Goal: Task Accomplishment & Management: Complete application form

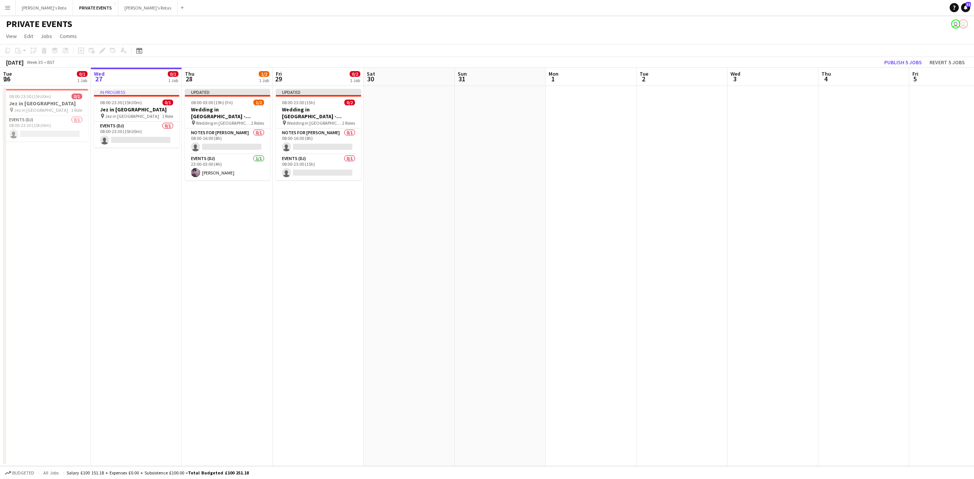
click at [14, 13] on button "Menu" at bounding box center [7, 7] width 15 height 15
click at [34, 5] on button "[PERSON_NAME]'s Rota Close" at bounding box center [44, 7] width 57 height 15
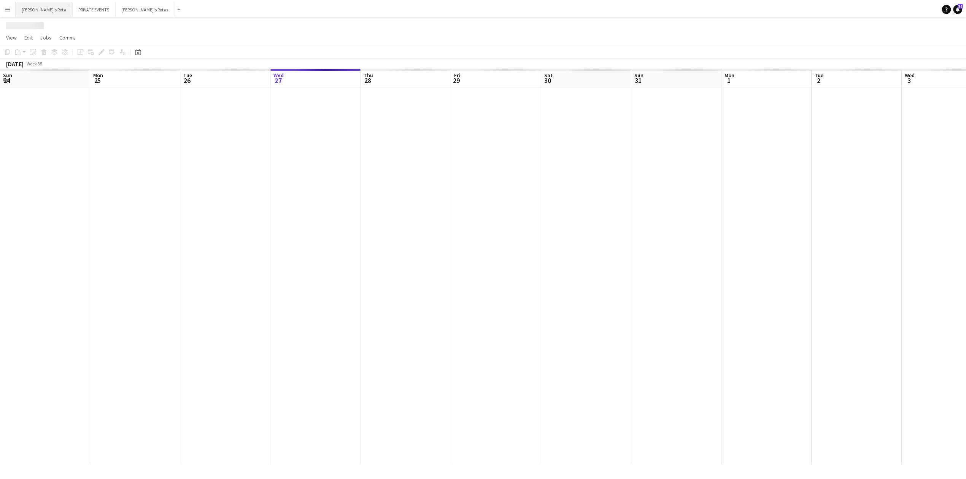
scroll to position [0, 182]
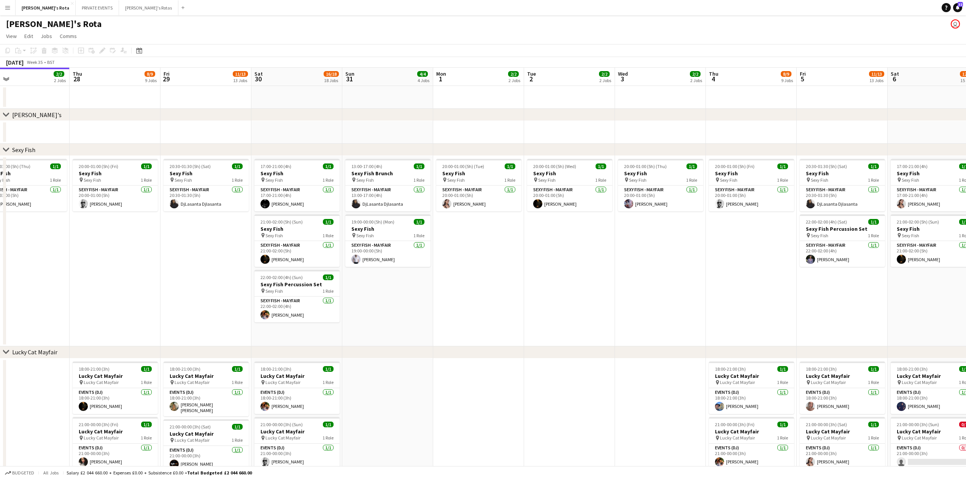
drag, startPoint x: 612, startPoint y: 247, endPoint x: 465, endPoint y: 247, distance: 146.8
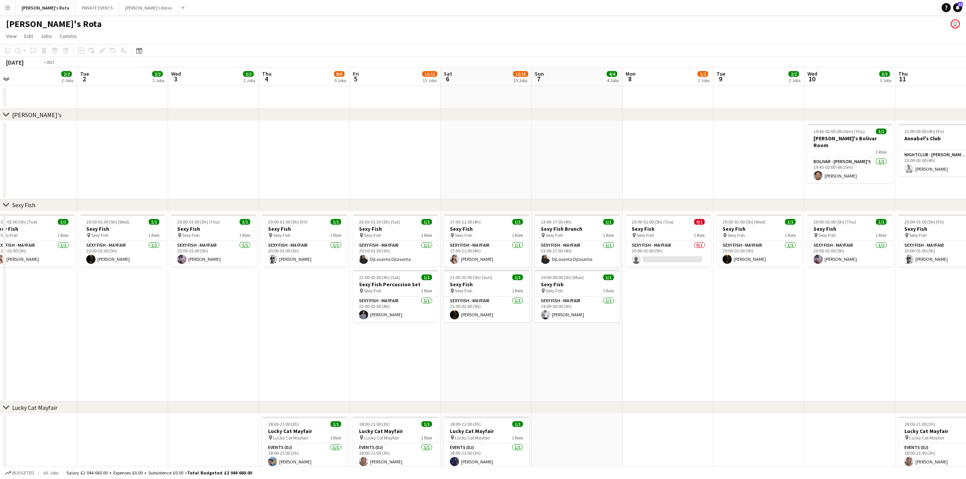
drag, startPoint x: 477, startPoint y: 278, endPoint x: 315, endPoint y: 258, distance: 162.6
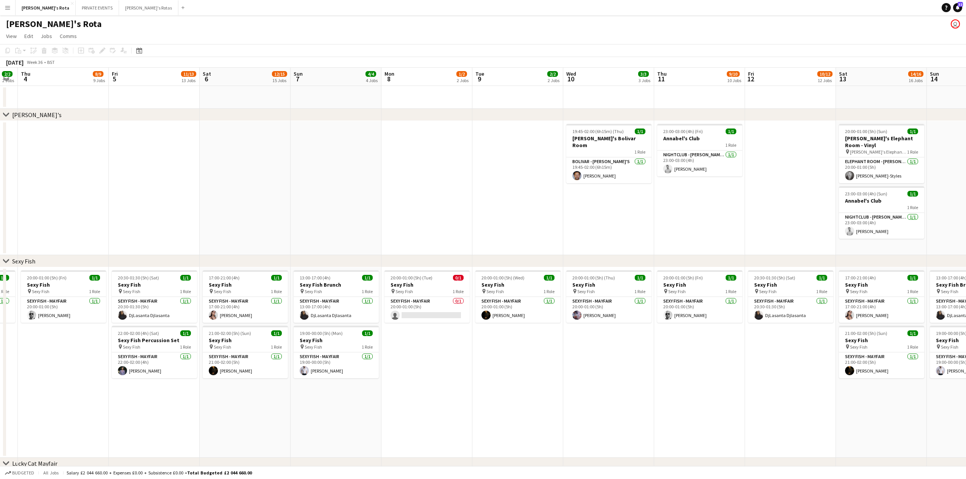
drag, startPoint x: 696, startPoint y: 296, endPoint x: 418, endPoint y: 289, distance: 277.4
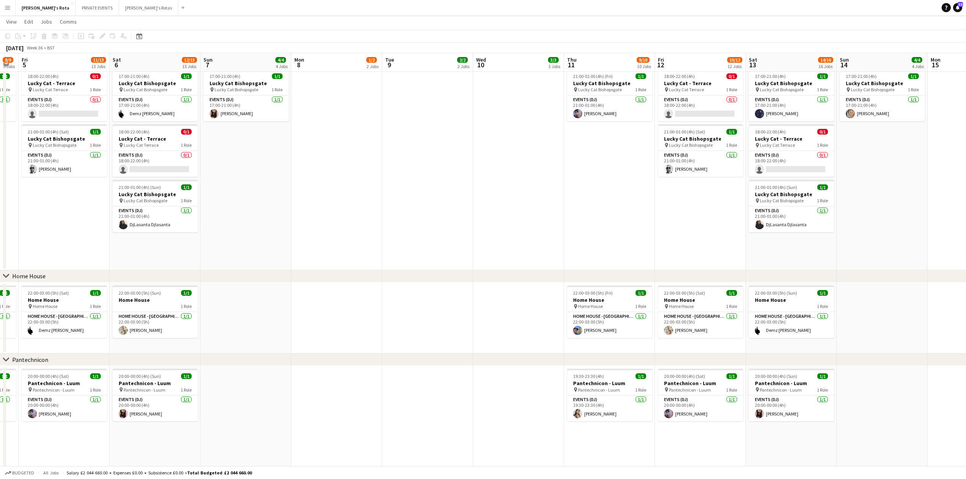
scroll to position [761, 0]
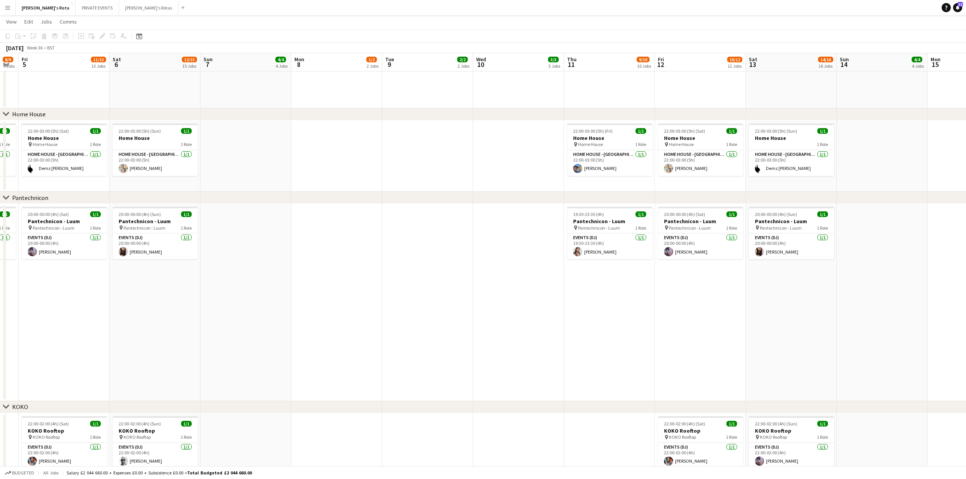
drag, startPoint x: 599, startPoint y: 307, endPoint x: 709, endPoint y: 304, distance: 110.7
click at [830, 302] on app-calendar-viewport "Tue 2 2/2 2 Jobs Wed 3 2/2 2 Jobs Thu 4 8/9 9 Jobs Fri 5 11/13 13 Jobs Sat 6 12…" at bounding box center [483, 338] width 966 height 2138
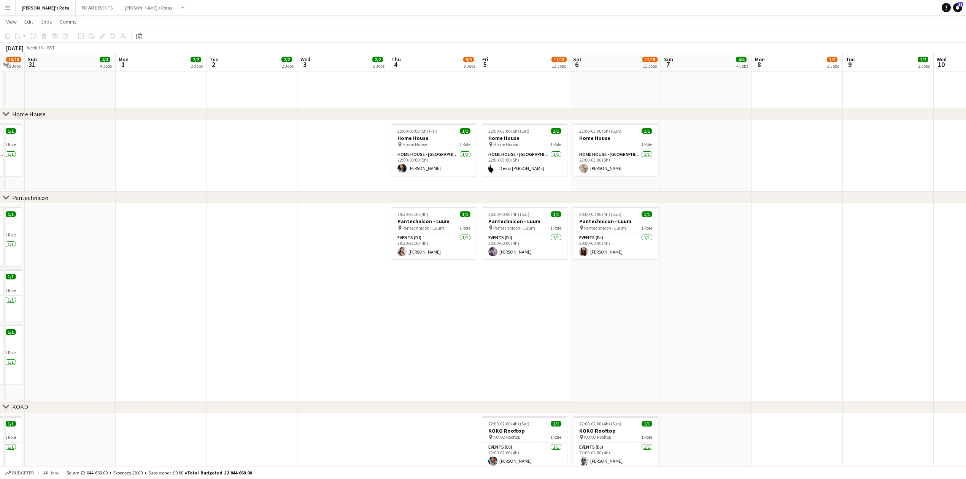
drag, startPoint x: 493, startPoint y: 311, endPoint x: 698, endPoint y: 307, distance: 205.4
click at [810, 300] on app-calendar-viewport "Fri 29 11/13 13 Jobs Sat 30 16/18 18 Jobs Sun 31 4/4 4 Jobs Mon 1 2/2 2 Jobs Tu…" at bounding box center [483, 338] width 966 height 2138
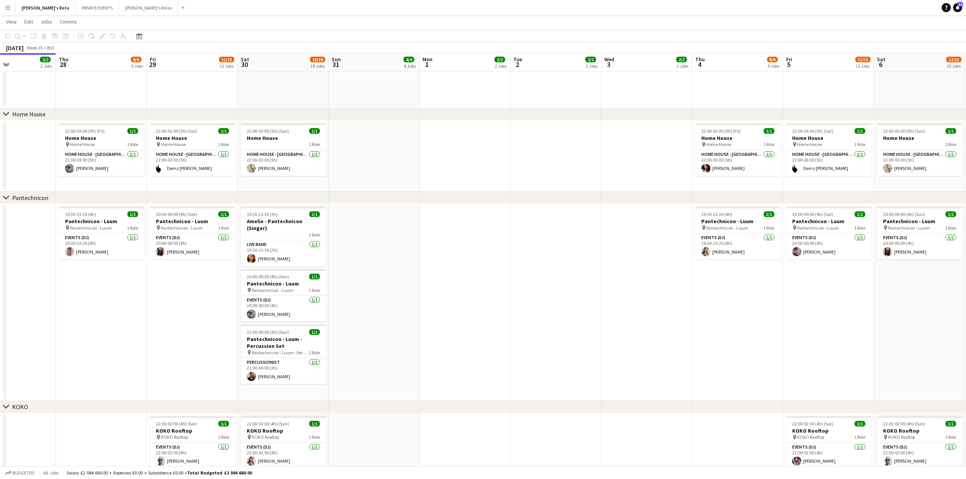
scroll to position [0, 208]
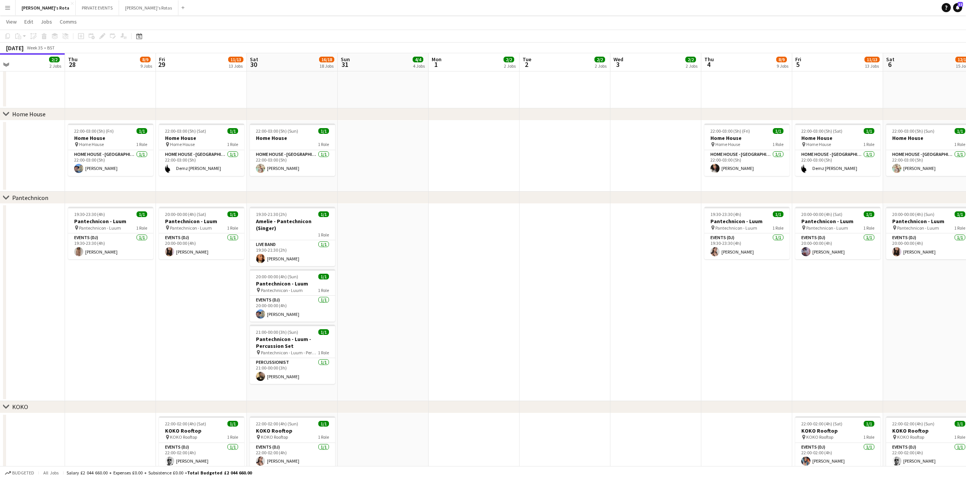
drag, startPoint x: 198, startPoint y: 346, endPoint x: 233, endPoint y: 347, distance: 35.0
click at [233, 347] on app-calendar-viewport "Mon 25 2/2 2 Jobs Tue 26 2/2 2 Jobs Wed 27 2/2 2 Jobs Thu 28 8/9 9 Jobs Fri 29 …" at bounding box center [483, 338] width 966 height 2138
click at [272, 219] on h3 "Amelie - Pantechnicon (Singer)" at bounding box center [292, 225] width 85 height 14
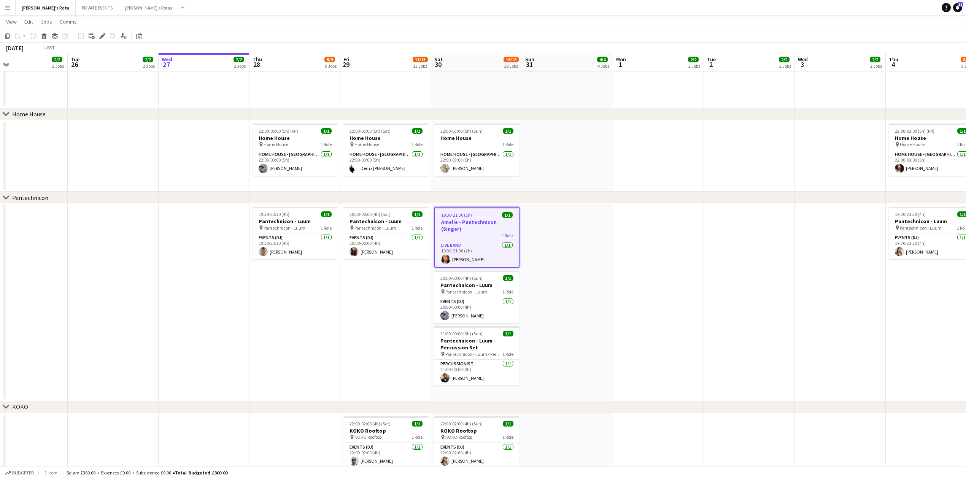
drag, startPoint x: 107, startPoint y: 322, endPoint x: 607, endPoint y: 334, distance: 499.9
click at [611, 334] on app-calendar-viewport "Mon 25 2/2 2 Jobs Tue 26 2/2 2 Jobs Wed 27 2/2 2 Jobs Thu 28 8/9 9 Jobs Fri 29 …" at bounding box center [483, 338] width 966 height 2138
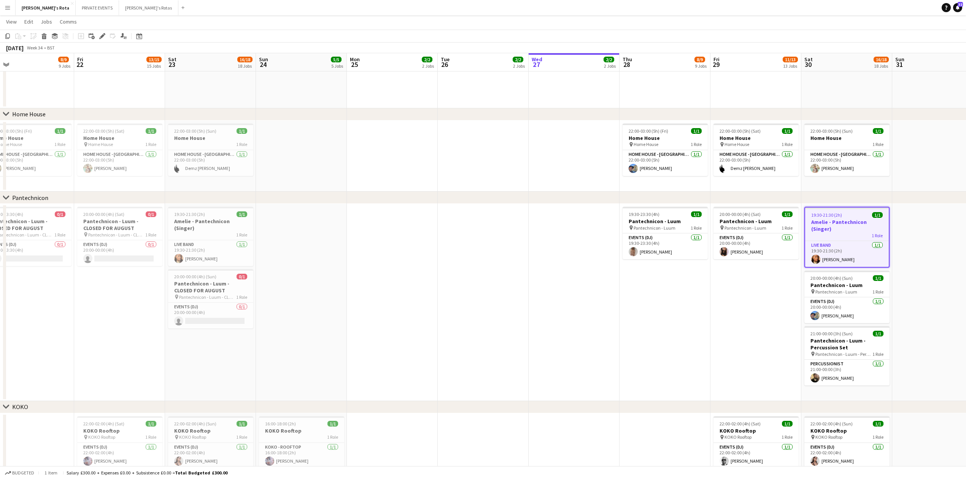
drag, startPoint x: 601, startPoint y: 325, endPoint x: 747, endPoint y: 315, distance: 146.0
click at [810, 315] on app-calendar-viewport "Tue 19 2/2 2 Jobs Wed 20 2/2 2 Jobs Thu 21 8/9 9 Jobs Fri 22 13/15 15 Jobs Sat …" at bounding box center [483, 338] width 966 height 2138
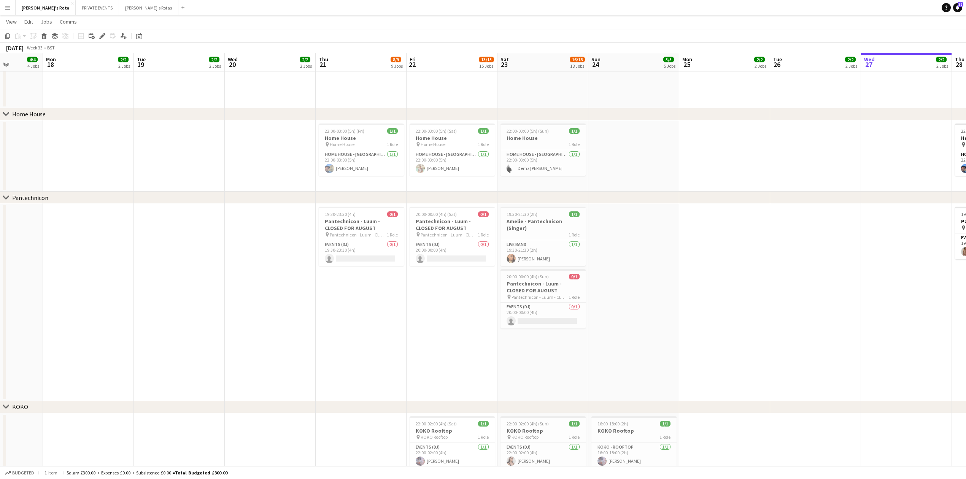
scroll to position [0, 0]
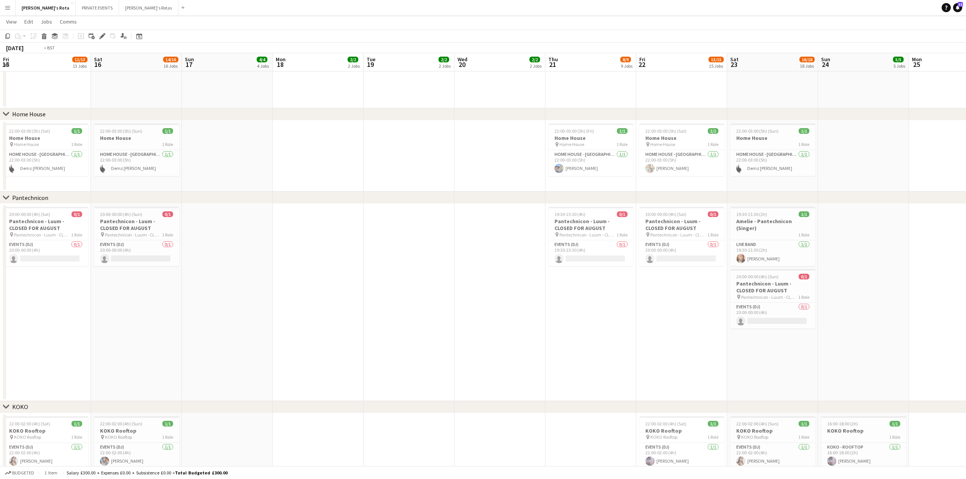
drag, startPoint x: 196, startPoint y: 330, endPoint x: 850, endPoint y: 322, distance: 655.0
click at [858, 323] on app-calendar-viewport "Fri 15 11/13 13 Jobs Sat 16 14/16 16 Jobs Sun 17 4/4 4 Jobs Mon 18 2/2 2 Jobs T…" at bounding box center [483, 338] width 966 height 2138
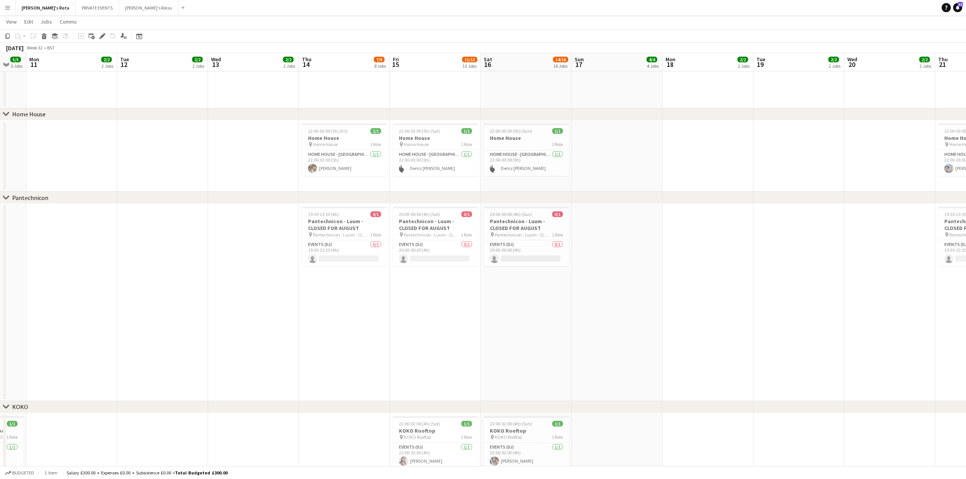
drag, startPoint x: 804, startPoint y: 329, endPoint x: 737, endPoint y: 329, distance: 66.9
click at [810, 329] on app-calendar-viewport "Fri 8 11/13 13 Jobs Sat 9 13/15 15 Jobs Sun 10 5/5 5 Jobs Mon 11 2/2 2 Jobs Tue…" at bounding box center [483, 347] width 966 height 2157
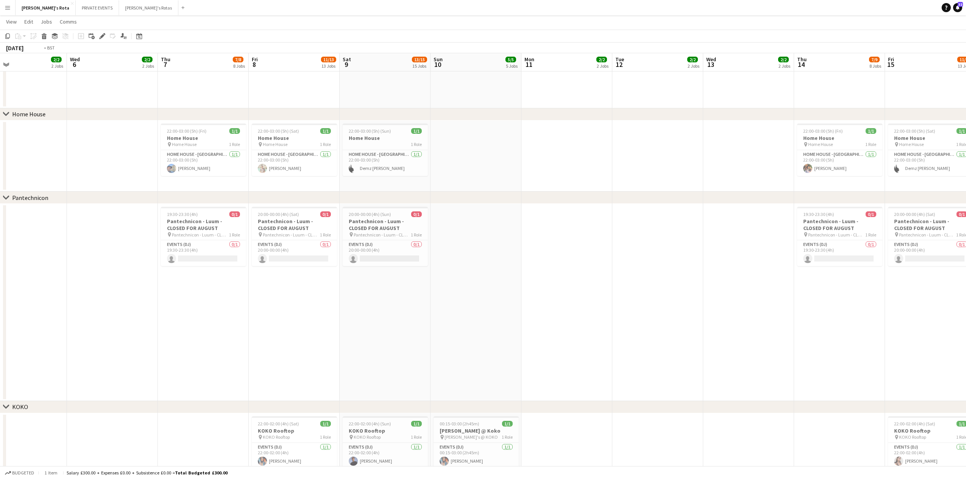
drag, startPoint x: 621, startPoint y: 338, endPoint x: 534, endPoint y: 324, distance: 88.2
click at [872, 330] on app-calendar-viewport "Sun 3 Mon 4 2/2 2 Jobs Tue 5 2/2 2 Jobs Wed 6 2/2 2 Jobs Thu 7 7/8 8 Jobs Fri 8…" at bounding box center [483, 347] width 966 height 2157
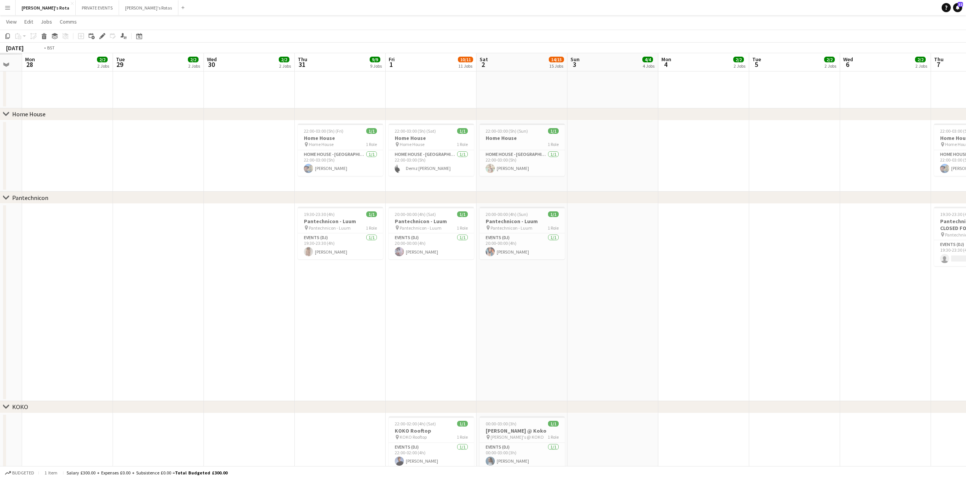
drag, startPoint x: 657, startPoint y: 338, endPoint x: 851, endPoint y: 336, distance: 193.6
click at [851, 336] on app-calendar-viewport "Sat 26 Sun 27 Mon 28 2/2 2 Jobs Tue 29 2/2 2 Jobs Wed 30 2/2 2 Jobs Thu 31 9/9 …" at bounding box center [483, 347] width 966 height 2157
click at [904, 332] on app-calendar-viewport "Sat 26 13/14 14 Jobs Sun 27 4/4 4 Jobs Mon 28 2/2 2 Jobs Tue 29 2/2 2 Jobs Wed …" at bounding box center [483, 347] width 966 height 2157
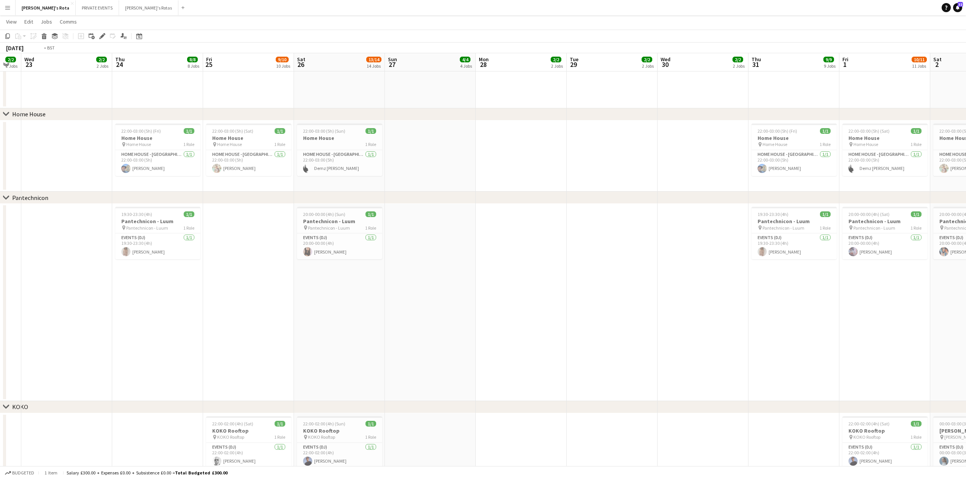
drag, startPoint x: 484, startPoint y: 348, endPoint x: 771, endPoint y: 335, distance: 287.5
click at [847, 335] on app-calendar-viewport "Sun 20 4/4 4 Jobs Mon 21 2/2 2 Jobs Tue 22 2/2 2 Jobs Wed 23 2/2 2 Jobs Thu 24 …" at bounding box center [483, 347] width 966 height 2157
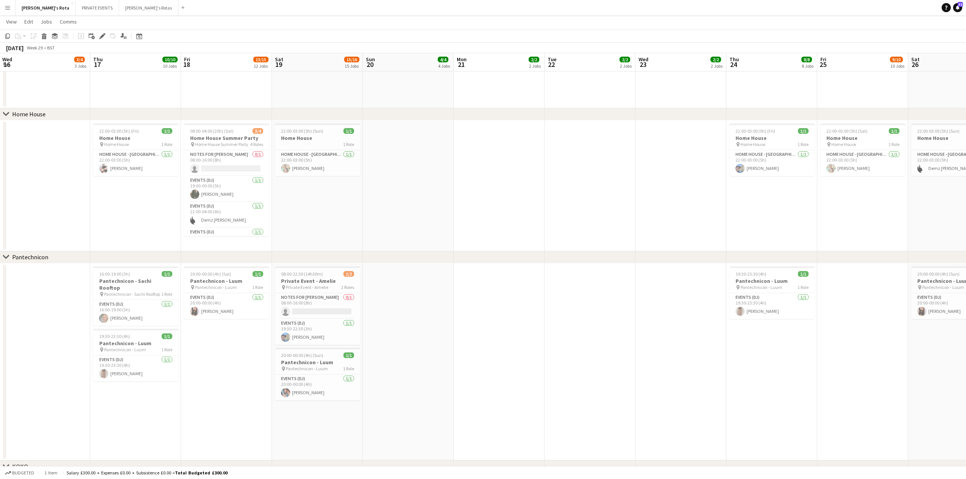
scroll to position [0, 163]
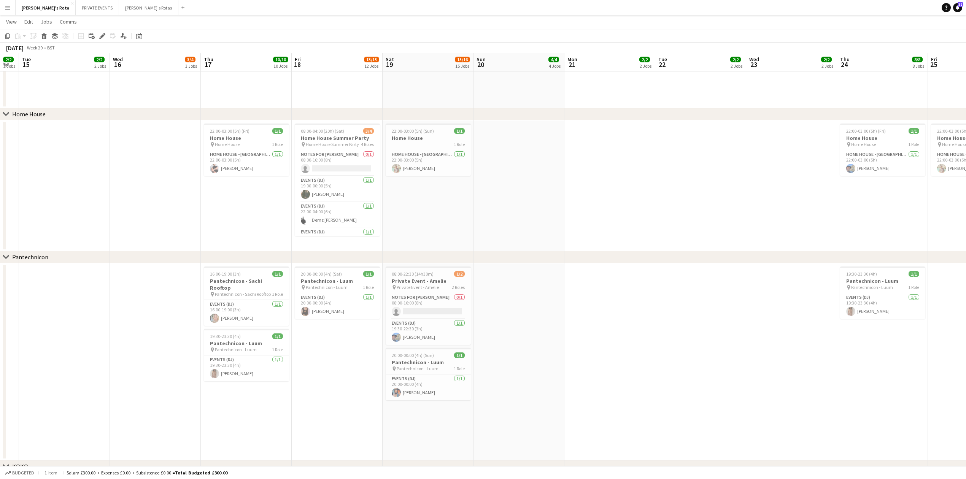
drag, startPoint x: 361, startPoint y: 341, endPoint x: 653, endPoint y: 351, distance: 292.7
click at [653, 351] on app-calendar-viewport "Sun 13 5/5 5 Jobs Mon 14 2/2 2 Jobs Tue 15 2/2 2 Jobs Wed 16 3/4 3 Jobs Thu 17 …" at bounding box center [483, 377] width 966 height 2216
click at [434, 272] on div "08:00-22:30 (14h30m) 1/2" at bounding box center [428, 274] width 85 height 6
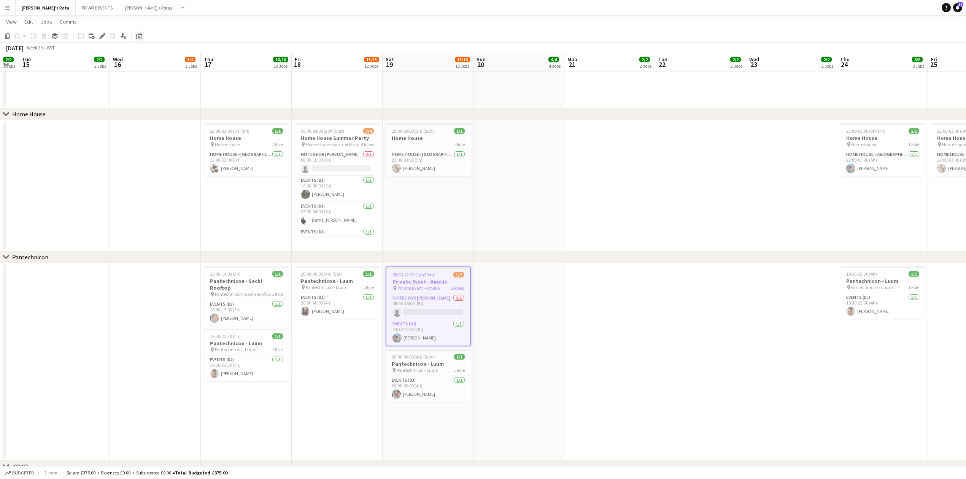
click at [139, 37] on icon "Date picker" at bounding box center [139, 36] width 6 height 6
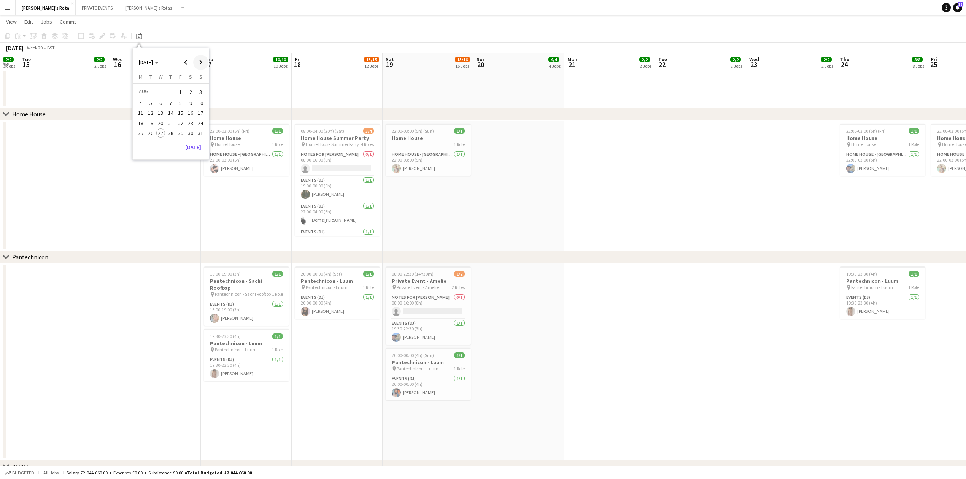
click at [200, 60] on span "Next month" at bounding box center [200, 62] width 15 height 15
click at [151, 110] on span "9" at bounding box center [150, 111] width 9 height 9
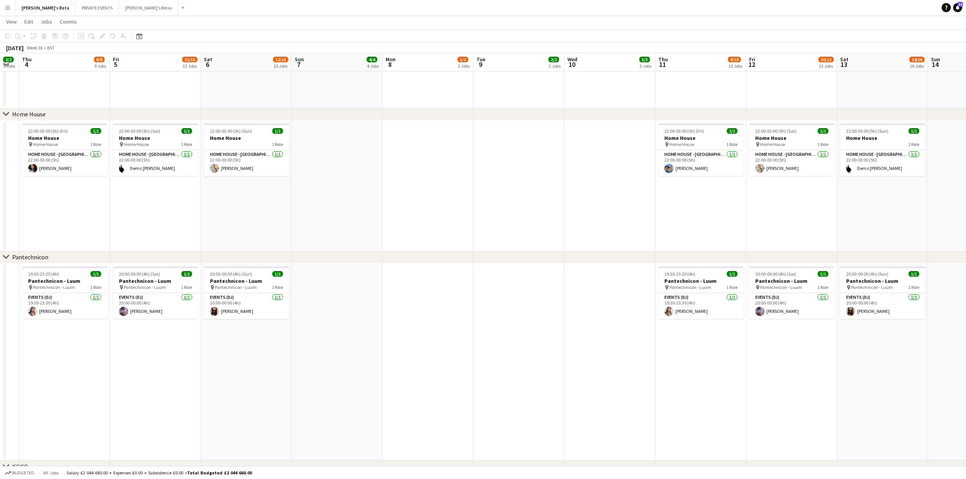
scroll to position [0, 262]
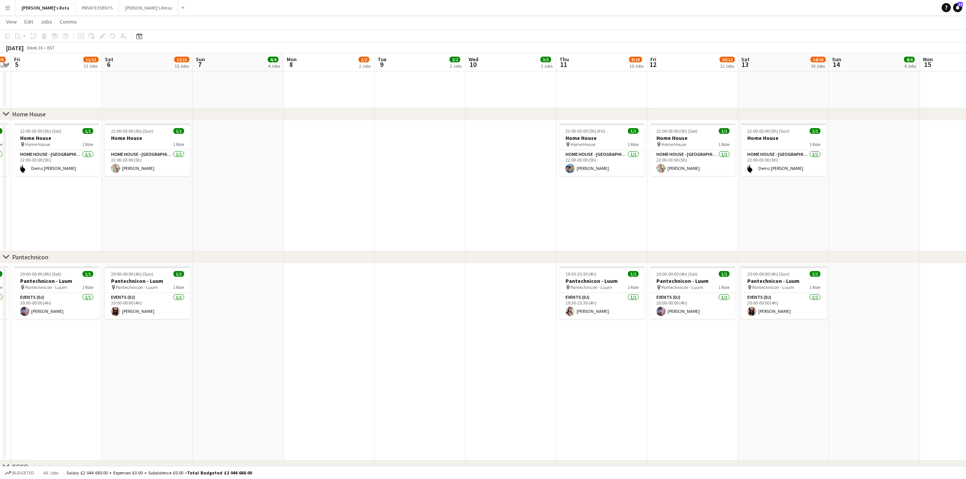
click at [428, 281] on app-date-cell at bounding box center [420, 362] width 91 height 197
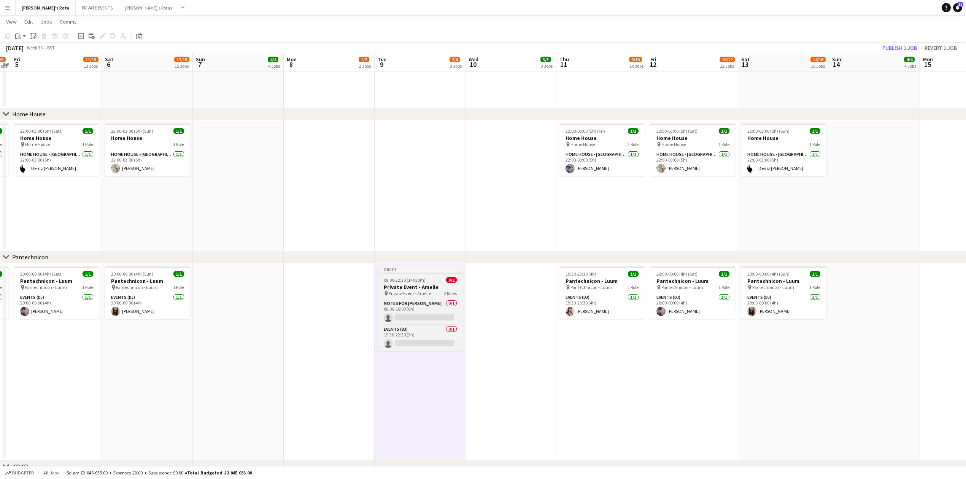
click at [419, 285] on h3 "Private Event - Amelie" at bounding box center [420, 287] width 85 height 7
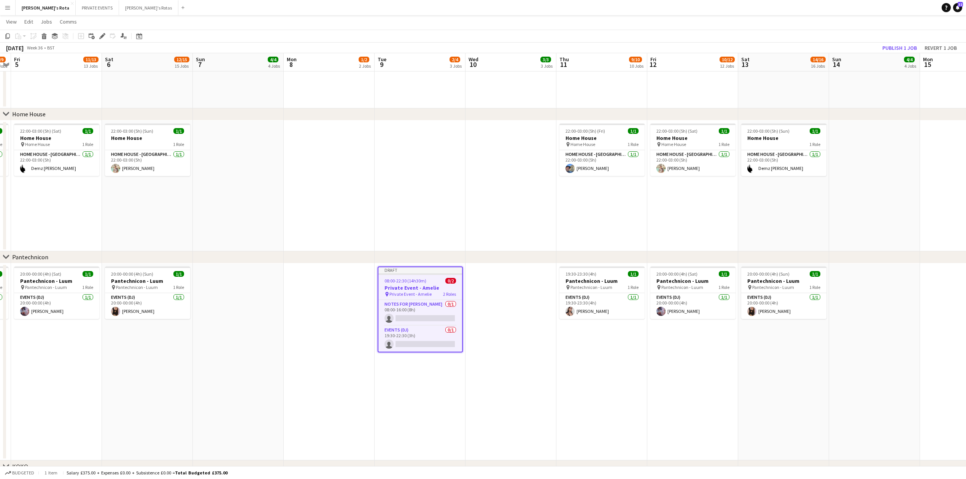
scroll to position [0, 262]
click at [102, 35] on icon at bounding box center [102, 36] width 4 height 4
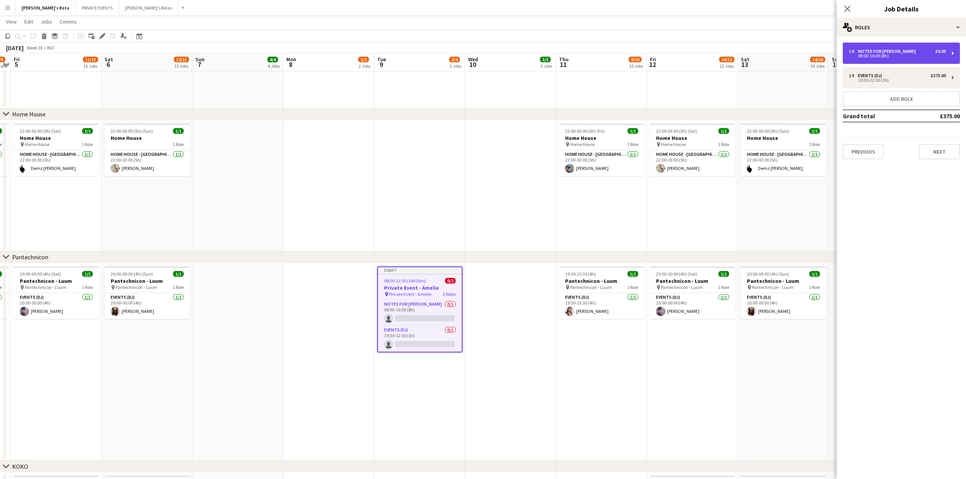
click at [906, 52] on div "1 x Notes for [PERSON_NAME] £0.00" at bounding box center [897, 51] width 97 height 5
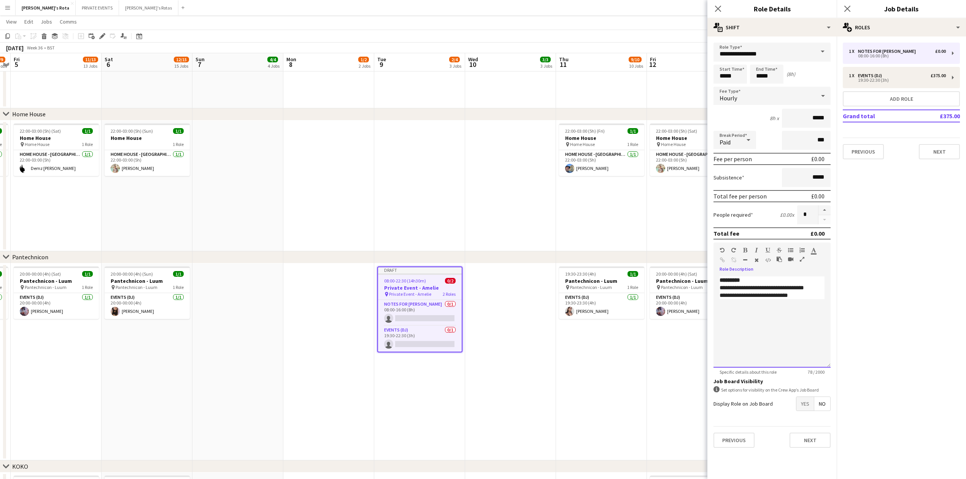
drag, startPoint x: 802, startPoint y: 287, endPoint x: 808, endPoint y: 296, distance: 10.4
click at [803, 288] on div "**********" at bounding box center [772, 288] width 105 height 8
drag, startPoint x: 808, startPoint y: 296, endPoint x: 711, endPoint y: 280, distance: 97.8
click at [711, 280] on form "**********" at bounding box center [771, 249] width 129 height 412
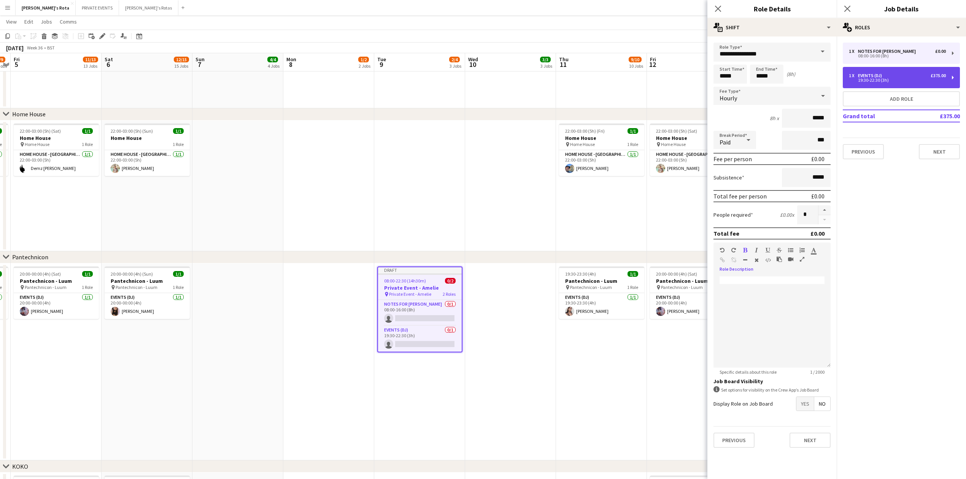
click at [890, 84] on div "1 x Events (DJ) £375.00 19:30-22:30 (3h)" at bounding box center [901, 77] width 117 height 21
type input "**********"
type input "*****"
type input "*******"
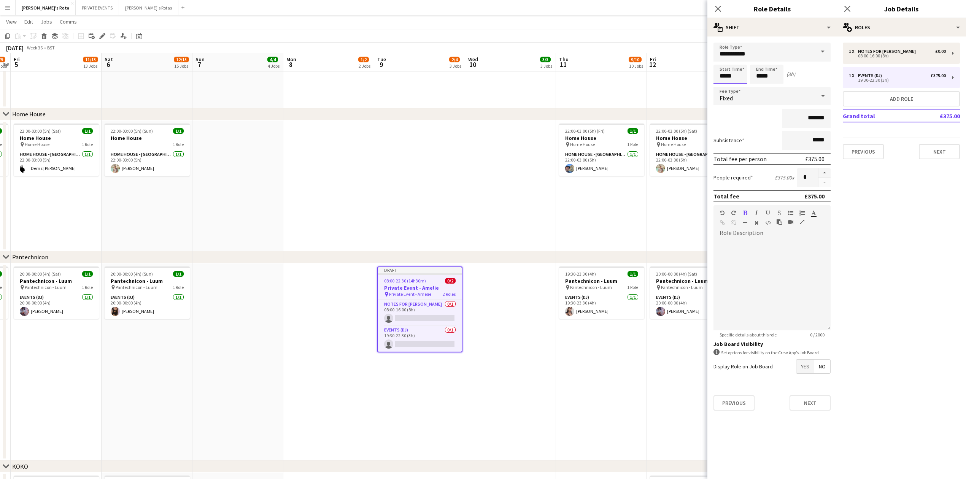
click at [735, 73] on input "*****" at bounding box center [730, 74] width 33 height 19
click at [723, 88] on div at bounding box center [722, 88] width 15 height 8
click at [723, 59] on div at bounding box center [722, 61] width 15 height 8
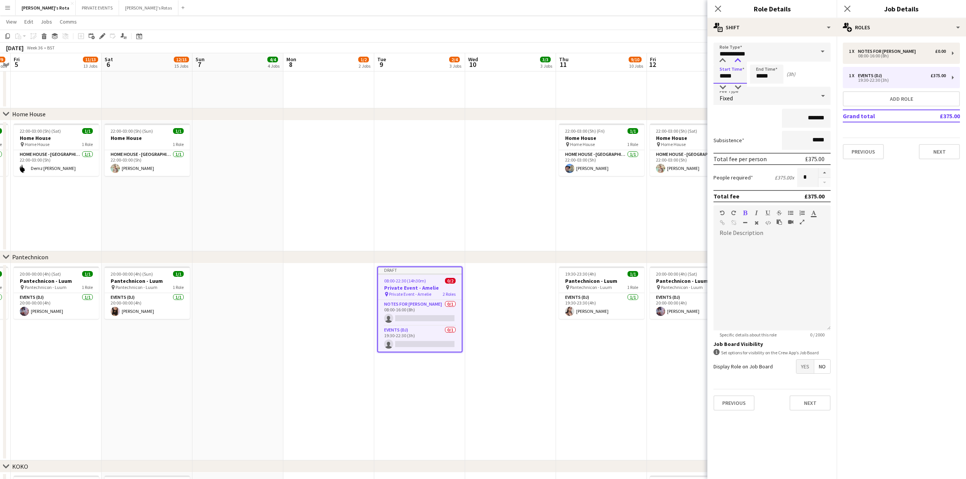
click at [741, 58] on div at bounding box center [737, 61] width 15 height 8
type input "*****"
click at [741, 58] on div at bounding box center [737, 61] width 15 height 8
click at [768, 78] on input "*****" at bounding box center [766, 74] width 33 height 19
click at [773, 84] on div at bounding box center [774, 88] width 15 height 8
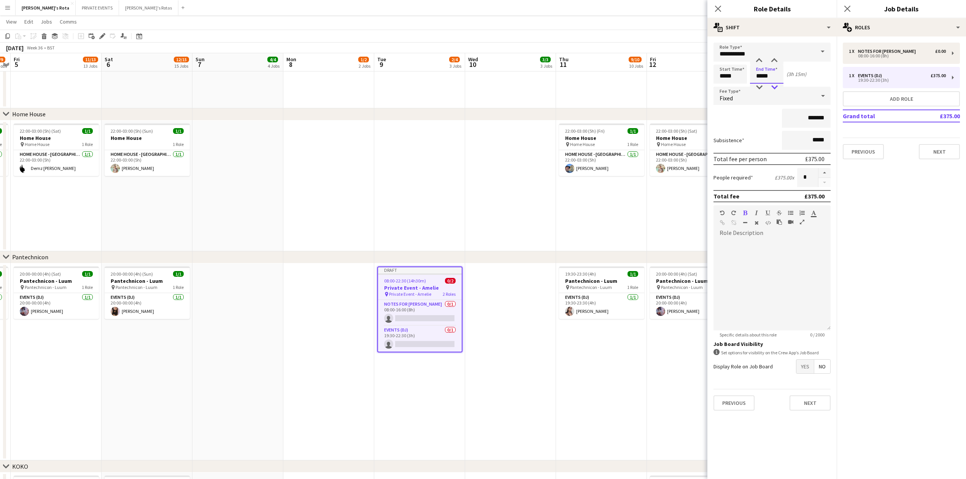
type input "*****"
click at [776, 84] on div at bounding box center [774, 88] width 15 height 8
click at [936, 154] on button "Next" at bounding box center [939, 151] width 41 height 15
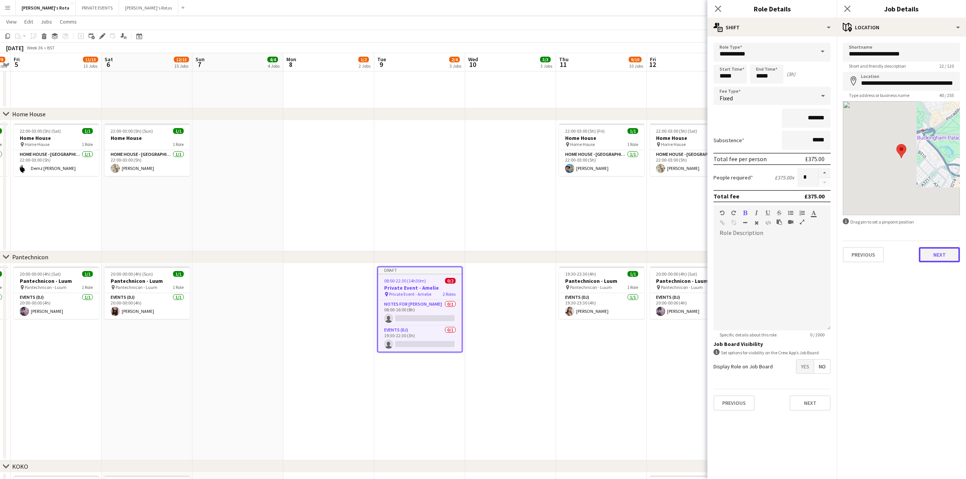
click at [937, 251] on button "Next" at bounding box center [939, 254] width 41 height 15
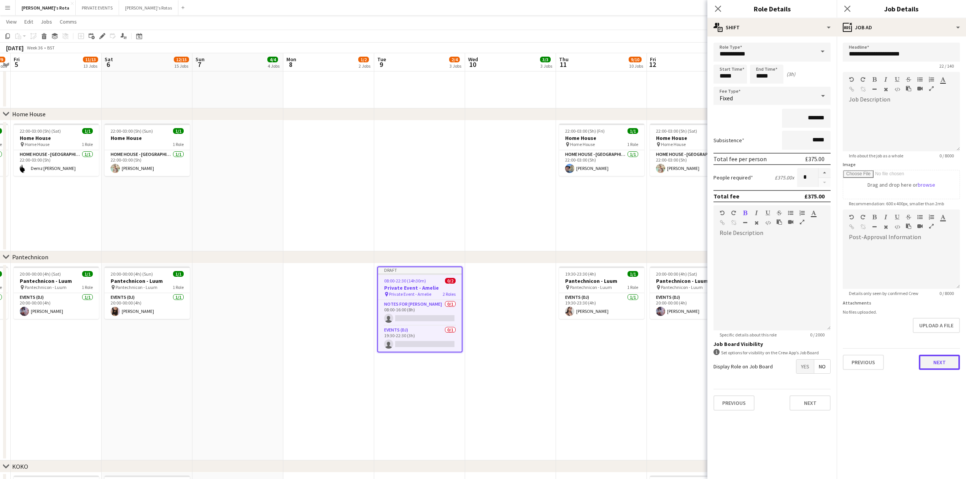
click at [936, 360] on button "Next" at bounding box center [939, 362] width 41 height 15
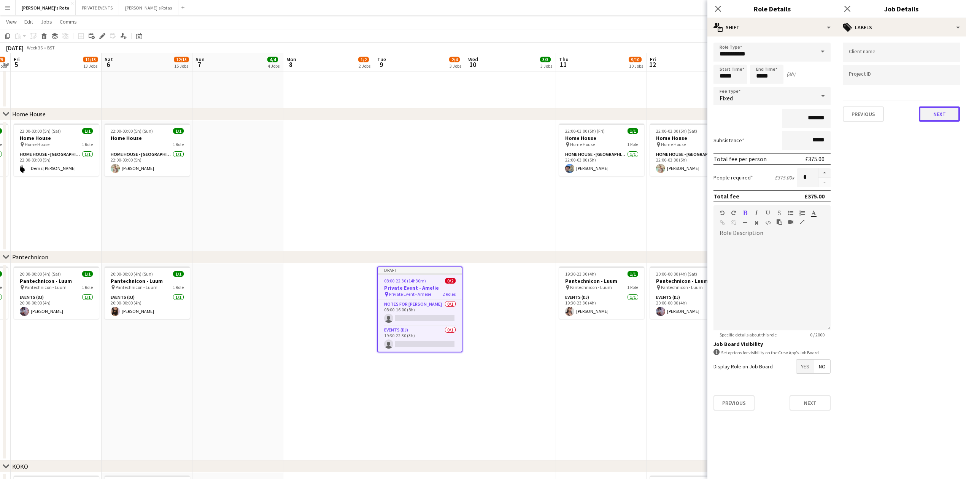
click at [940, 116] on button "Next" at bounding box center [939, 114] width 41 height 15
click at [930, 77] on button "Next" at bounding box center [939, 78] width 41 height 15
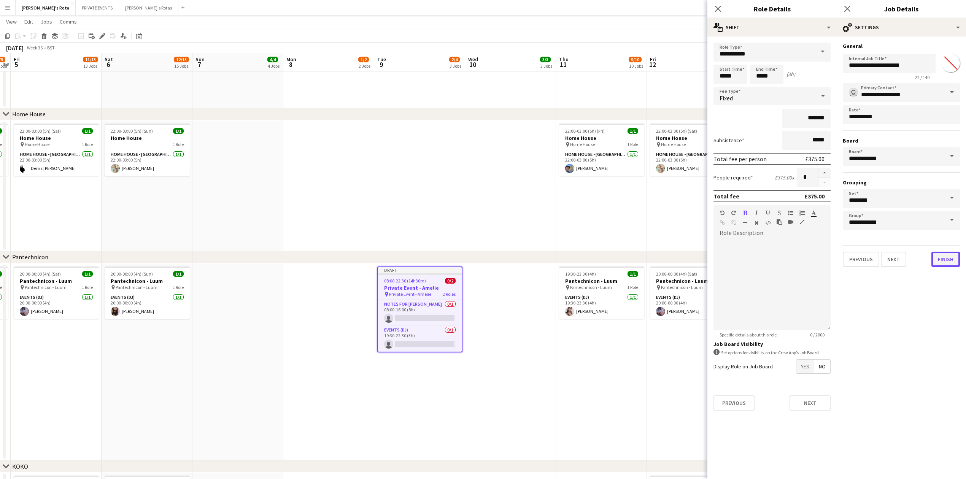
click at [947, 256] on button "Finish" at bounding box center [946, 259] width 29 height 15
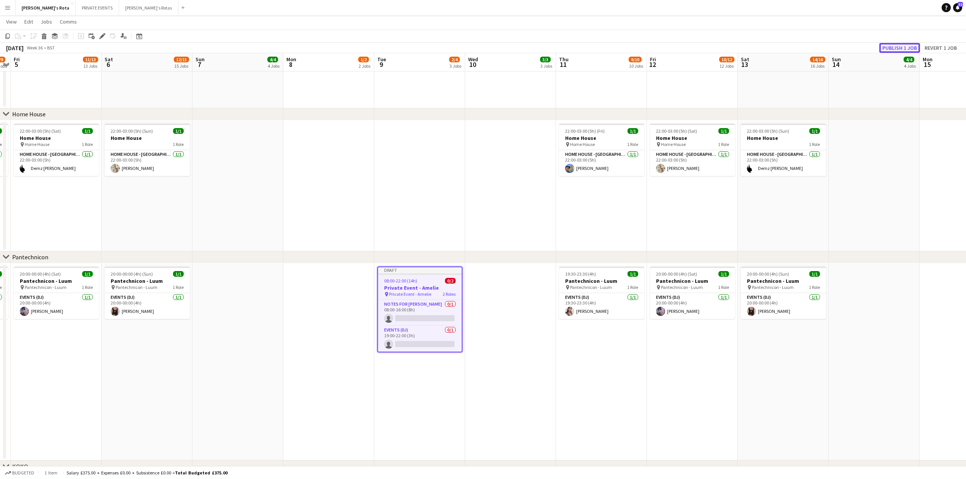
click at [898, 45] on button "Publish 1 job" at bounding box center [899, 48] width 41 height 10
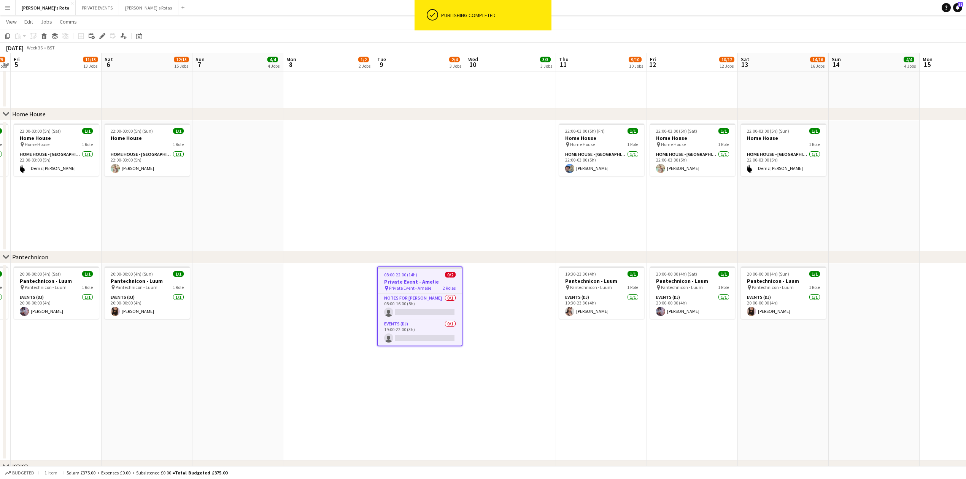
click at [443, 172] on app-date-cell at bounding box center [419, 186] width 91 height 131
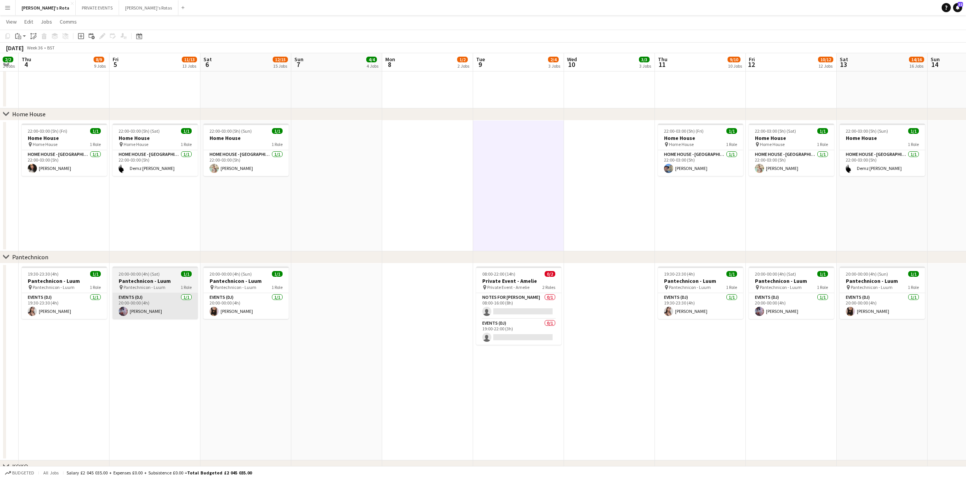
drag, startPoint x: 105, startPoint y: 308, endPoint x: 449, endPoint y: 302, distance: 344.3
click at [477, 302] on app-calendar-viewport "Tue 2 2/2 2 Jobs Wed 3 2/2 2 Jobs Thu 4 8/9 9 Jobs Fri 5 11/13 13 Jobs Sat 6 12…" at bounding box center [483, 377] width 966 height 2216
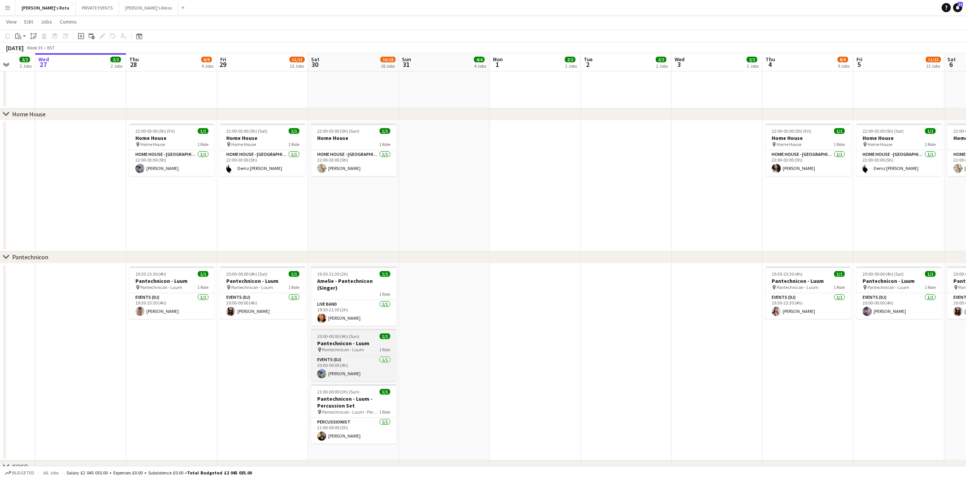
drag, startPoint x: 329, startPoint y: 322, endPoint x: 344, endPoint y: 331, distance: 17.4
click at [612, 312] on app-calendar-viewport "Mon 25 2/2 2 Jobs Tue 26 2/2 2 Jobs Wed 27 2/2 2 Jobs Thu 28 8/9 9 Jobs Fri 29 …" at bounding box center [483, 377] width 966 height 2216
drag, startPoint x: 504, startPoint y: 347, endPoint x: 635, endPoint y: 340, distance: 131.4
click at [671, 340] on app-calendar-viewport "Sun 24 5/5 5 Jobs Mon 25 2/2 2 Jobs Tue 26 2/2 2 Jobs Wed 27 2/2 2 Jobs Thu 28 …" at bounding box center [483, 377] width 966 height 2216
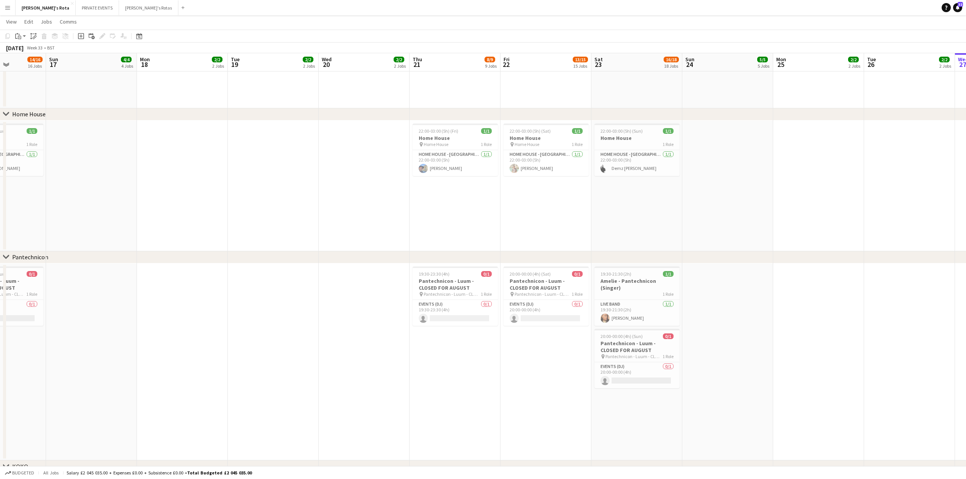
drag, startPoint x: 113, startPoint y: 410, endPoint x: 758, endPoint y: 390, distance: 645.4
click at [765, 391] on app-calendar-viewport "Fri 15 11/13 13 Jobs Sat 16 14/16 16 Jobs Sun 17 4/4 4 Jobs Mon 18 2/2 2 Jobs T…" at bounding box center [483, 377] width 966 height 2216
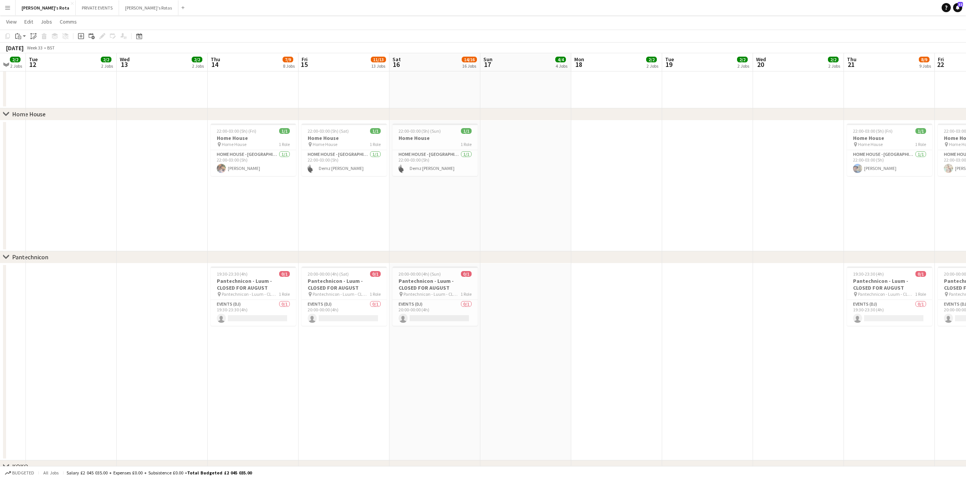
scroll to position [0, 0]
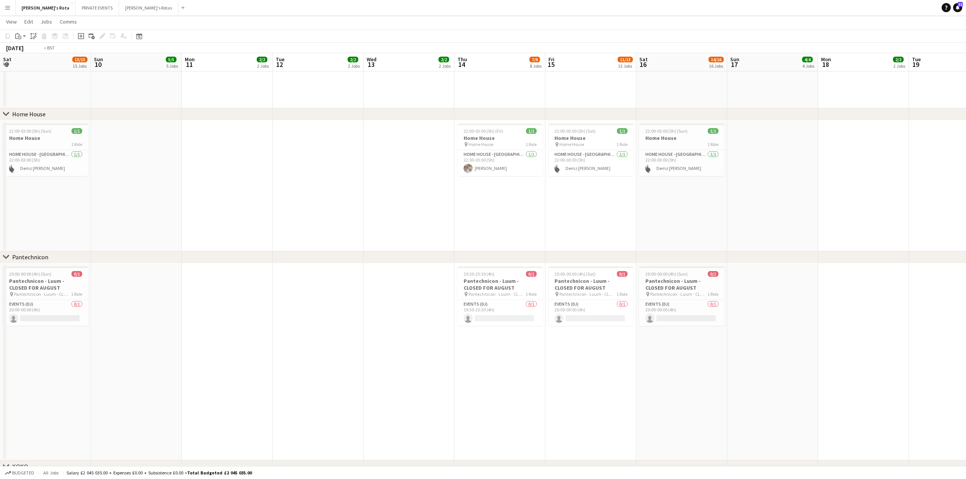
drag, startPoint x: 795, startPoint y: 391, endPoint x: 720, endPoint y: 396, distance: 75.1
click at [898, 391] on app-calendar-viewport "Sat 9 13/15 15 Jobs Sun 10 5/5 5 Jobs Mon 11 2/2 2 Jobs Tue 12 2/2 2 Jobs Wed 1…" at bounding box center [483, 377] width 966 height 2216
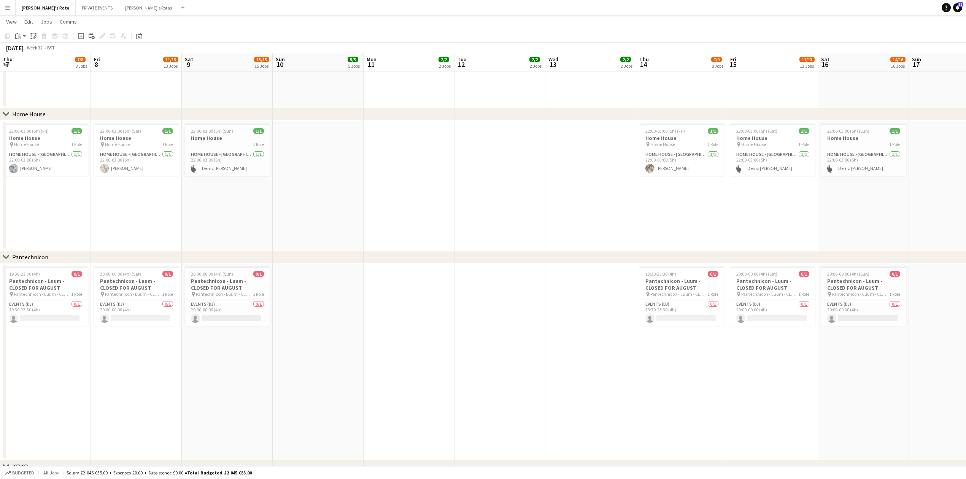
drag, startPoint x: 481, startPoint y: 399, endPoint x: 866, endPoint y: 379, distance: 385.1
click at [959, 379] on app-calendar-viewport "Tue 5 2/2 2 Jobs Wed 6 2/2 2 Jobs Thu 7 7/8 8 Jobs Fri 8 11/13 13 Jobs Sat 9 13…" at bounding box center [483, 377] width 966 height 2216
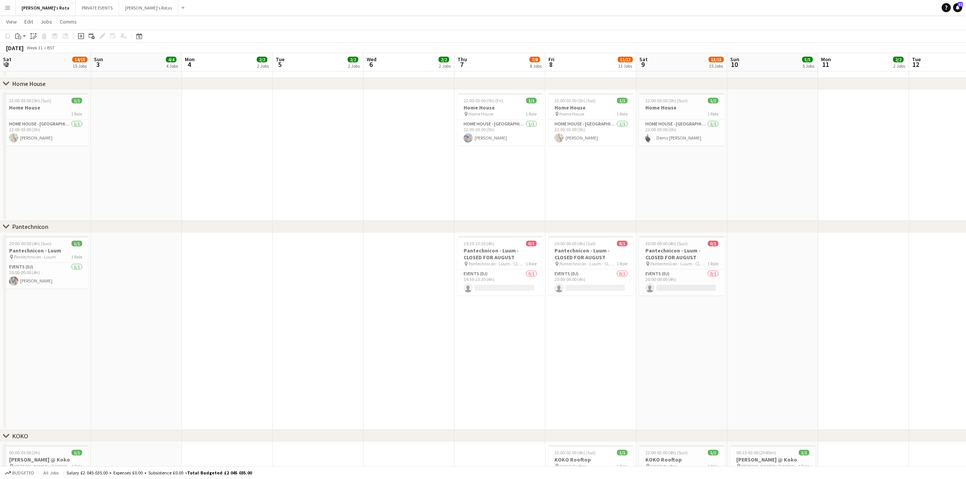
scroll to position [811, 0]
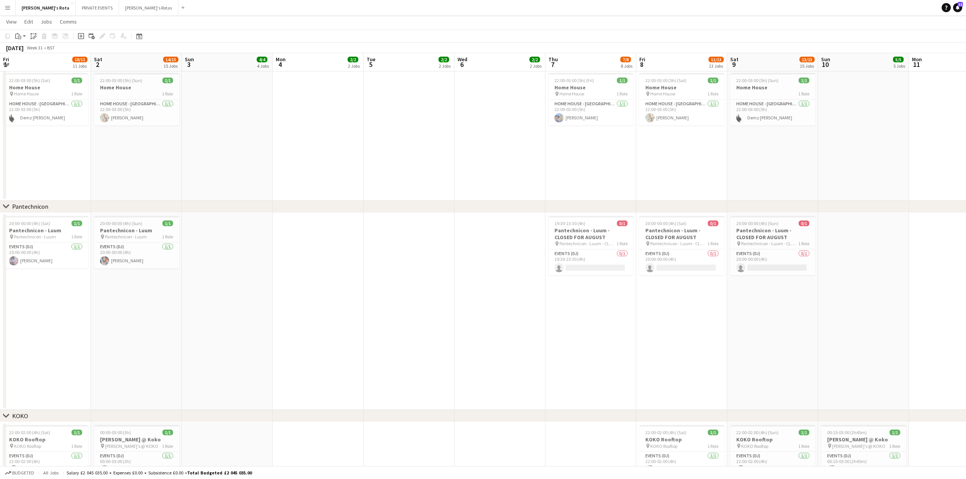
drag, startPoint x: 448, startPoint y: 299, endPoint x: 787, endPoint y: 300, distance: 338.9
click at [815, 298] on app-calendar-viewport "Wed 30 2/2 2 Jobs Thu 31 9/9 9 Jobs Fri 1 10/11 11 Jobs Sat 2 14/15 15 Jobs Sun…" at bounding box center [483, 326] width 966 height 2216
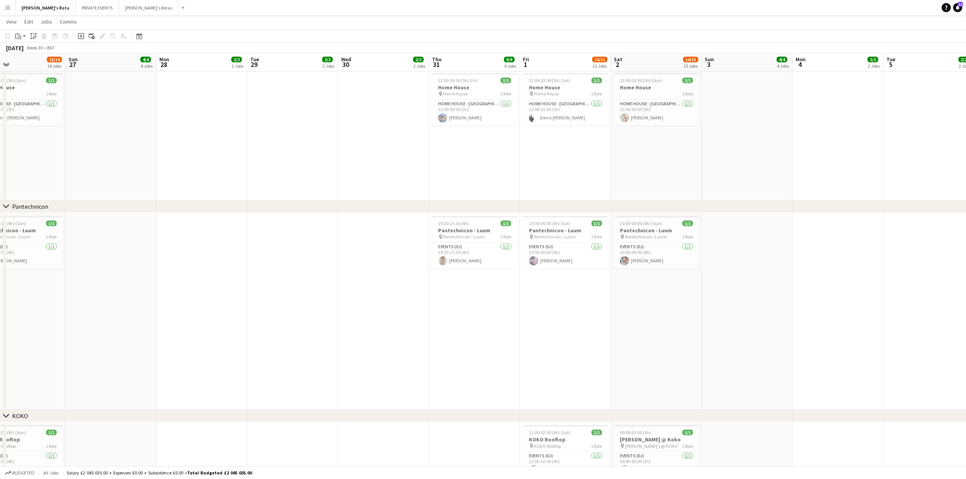
drag, startPoint x: 600, startPoint y: 316, endPoint x: 720, endPoint y: 312, distance: 120.6
click at [828, 302] on app-calendar-viewport "Thu 24 8/8 8 Jobs Fri 25 9/10 10 Jobs Sat 26 13/14 14 Jobs Sun 27 4/4 4 Jobs Mo…" at bounding box center [483, 326] width 966 height 2216
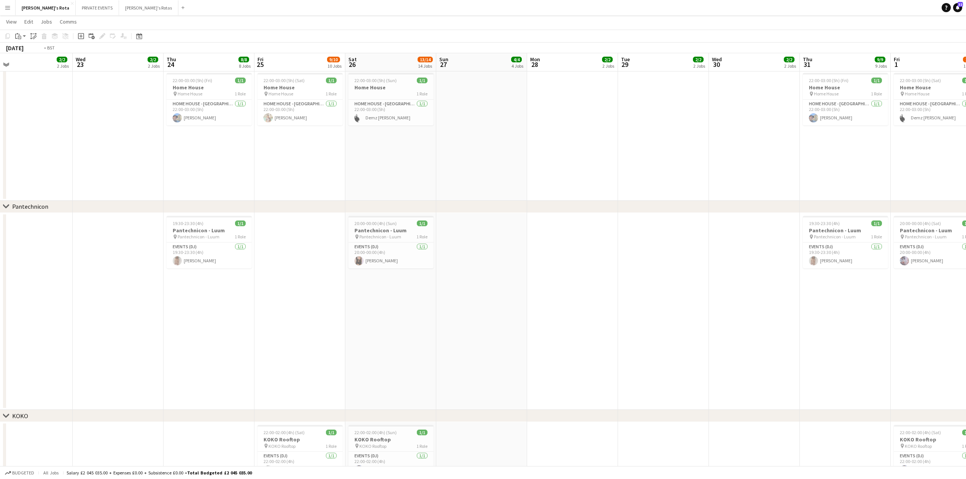
drag, startPoint x: 297, startPoint y: 320, endPoint x: 878, endPoint y: 301, distance: 581.5
click at [883, 301] on app-calendar-viewport "Sun 20 4/4 4 Jobs Mon 21 2/2 2 Jobs Tue 22 2/2 2 Jobs Wed 23 2/2 2 Jobs Thu 24 …" at bounding box center [483, 326] width 966 height 2216
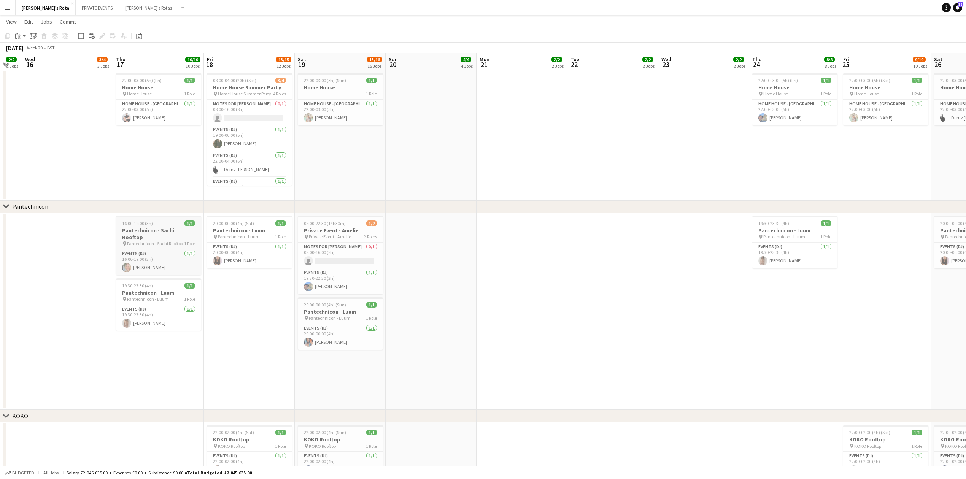
drag, startPoint x: 145, startPoint y: 234, endPoint x: 145, endPoint y: 238, distance: 4.2
click at [145, 241] on span "Pantechnicon - Sachi Rooftop" at bounding box center [155, 244] width 56 height 6
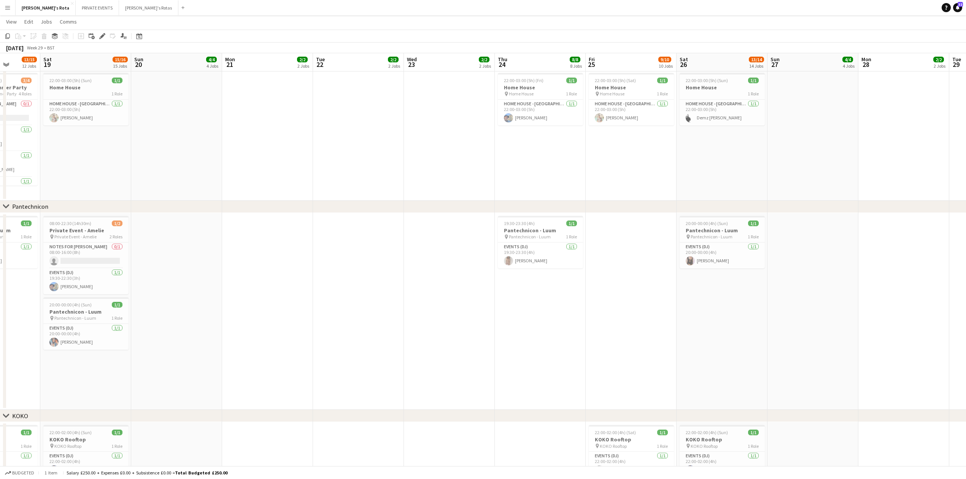
drag, startPoint x: 764, startPoint y: 336, endPoint x: 157, endPoint y: 332, distance: 607.1
click at [63, 326] on app-calendar-viewport "Mon 14 2/2 2 Jobs Tue 15 2/2 2 Jobs Wed 16 3/4 3 Jobs Thu 17 10/10 10 Jobs Fri …" at bounding box center [483, 326] width 966 height 2216
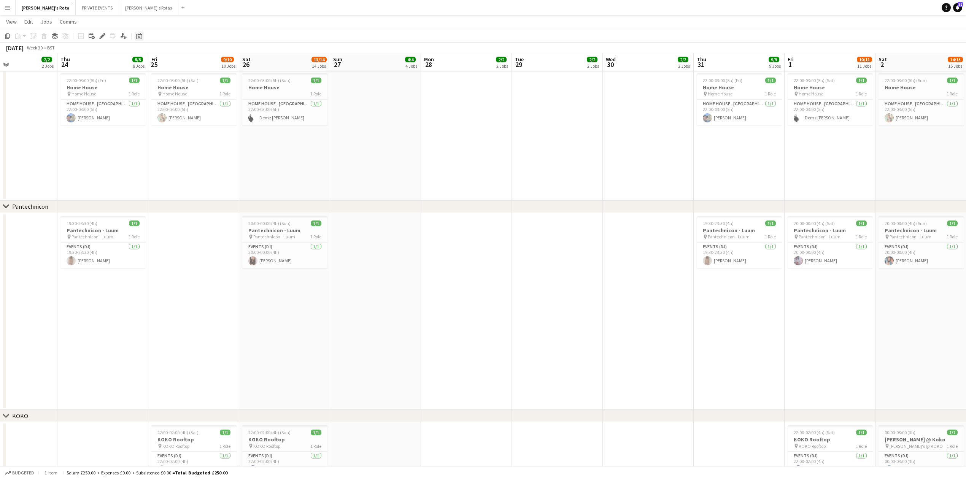
click at [141, 35] on icon "Date picker" at bounding box center [139, 36] width 6 height 6
click at [201, 61] on span "Next month" at bounding box center [200, 62] width 15 height 15
click at [183, 59] on span "Previous month" at bounding box center [185, 62] width 15 height 15
click at [161, 108] on span "10" at bounding box center [160, 111] width 9 height 9
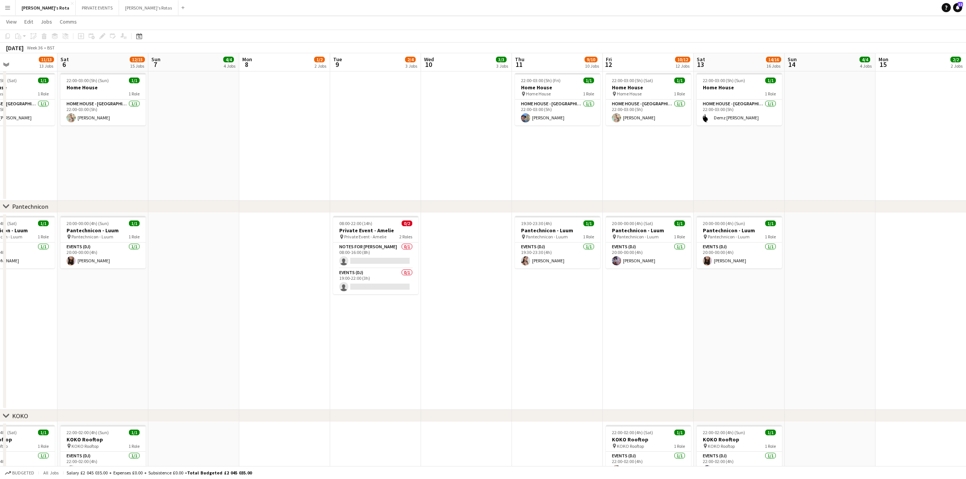
scroll to position [0, 262]
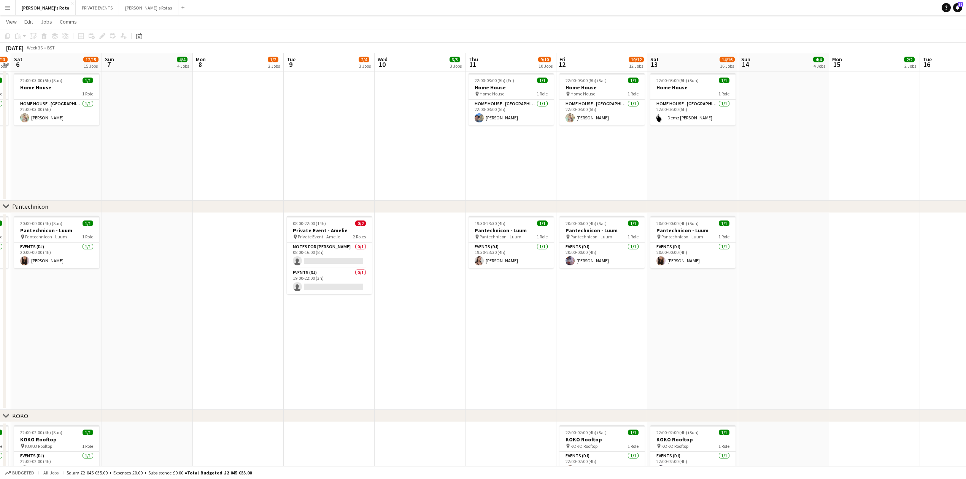
click at [410, 234] on app-date-cell at bounding box center [420, 311] width 91 height 197
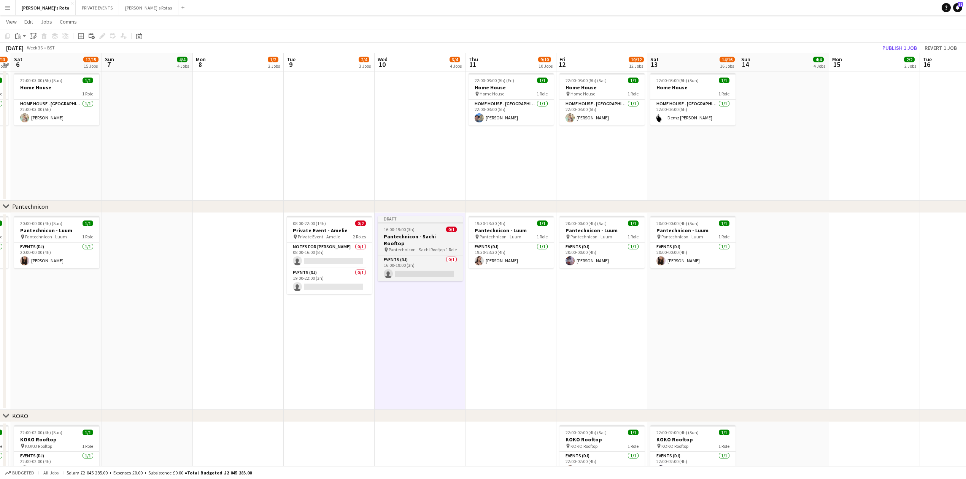
click at [427, 224] on app-job-card "Draft 16:00-19:00 (3h) 0/1 Pantechnicon - Sachi Rooftop pin Pantechnicon - Sach…" at bounding box center [420, 248] width 85 height 65
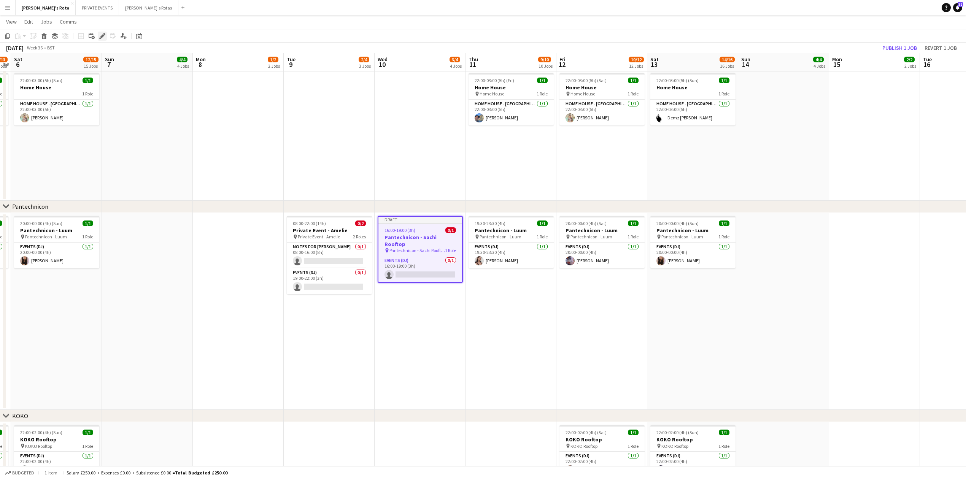
click at [103, 35] on icon at bounding box center [102, 36] width 4 height 4
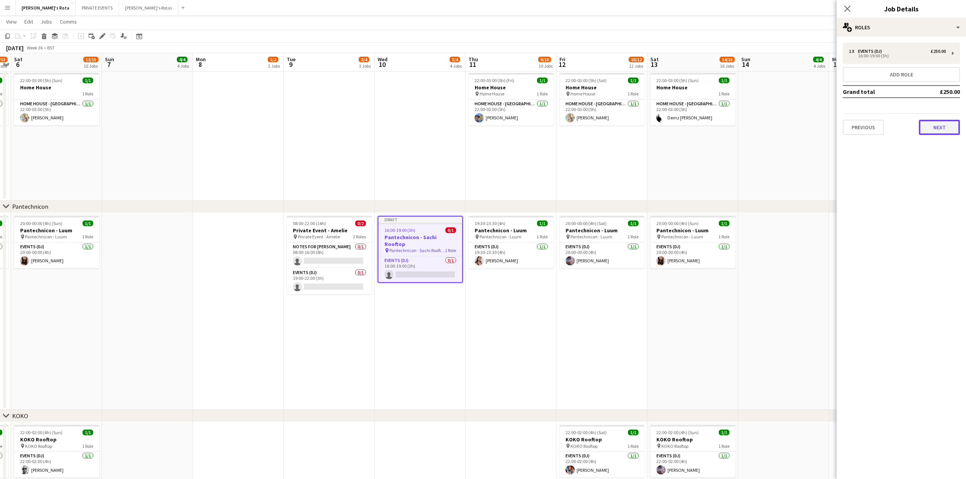
click at [933, 132] on button "Next" at bounding box center [939, 127] width 41 height 15
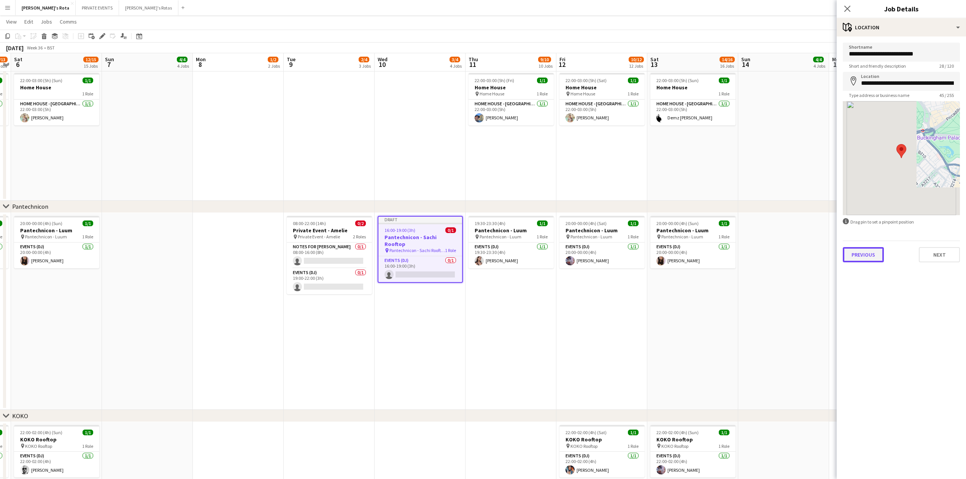
click at [863, 250] on button "Previous" at bounding box center [863, 254] width 41 height 15
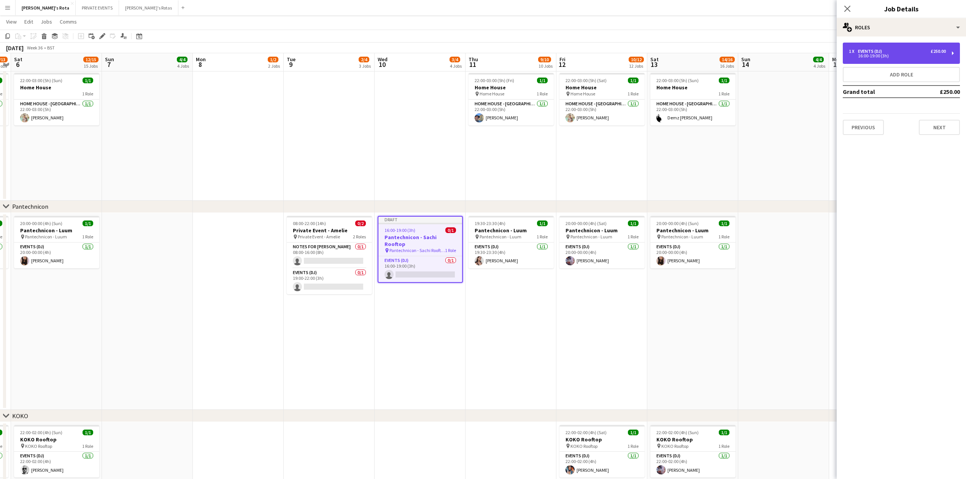
click at [898, 57] on div "16:00-19:00 (3h)" at bounding box center [897, 56] width 97 height 4
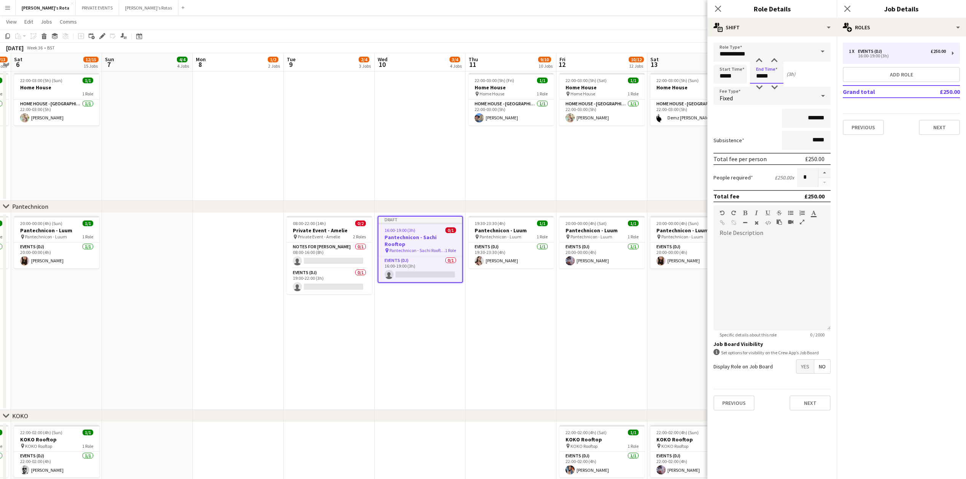
click at [755, 73] on input "*****" at bounding box center [766, 74] width 33 height 19
click at [729, 63] on form "**********" at bounding box center [771, 230] width 129 height 374
click at [723, 75] on input "*****" at bounding box center [730, 74] width 33 height 19
click at [724, 62] on div at bounding box center [722, 61] width 15 height 8
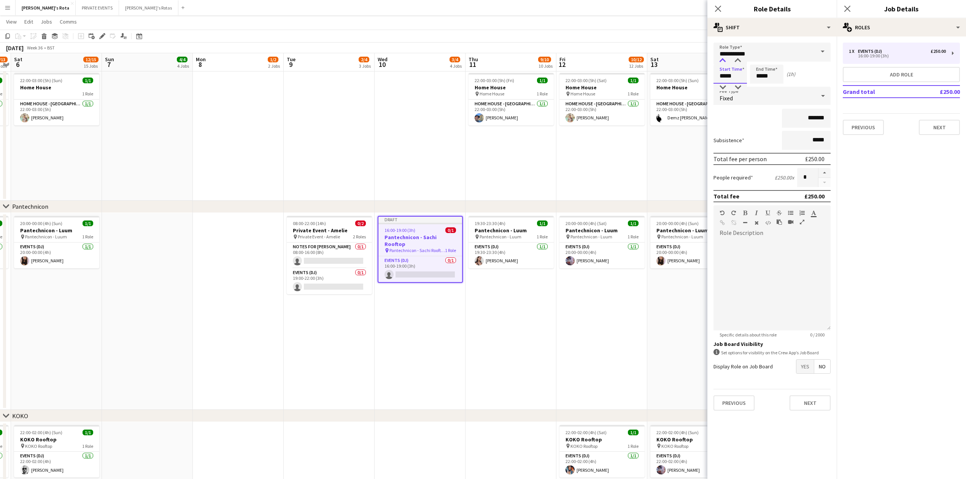
type input "*****"
click at [724, 62] on div at bounding box center [722, 61] width 15 height 8
click at [763, 73] on input "*****" at bounding box center [766, 74] width 33 height 19
click at [758, 60] on div at bounding box center [759, 61] width 15 height 8
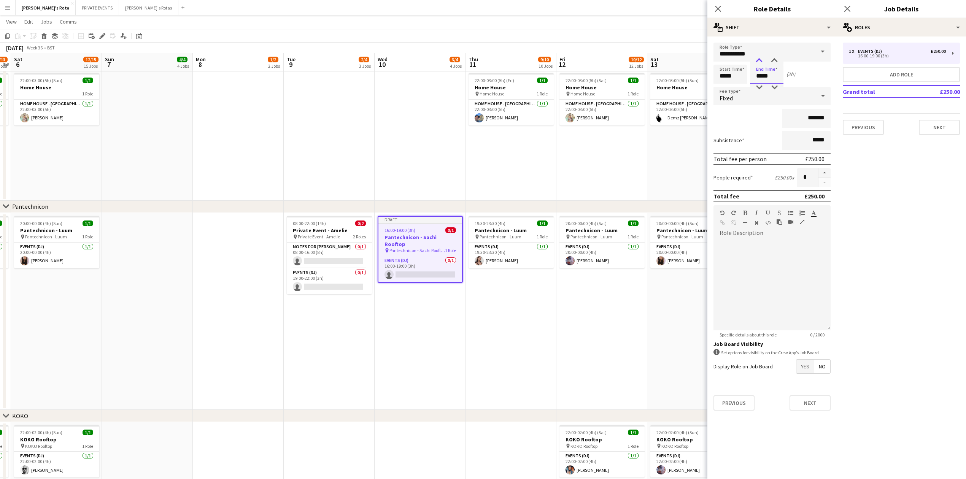
type input "*****"
click at [758, 60] on div at bounding box center [759, 61] width 15 height 8
click at [821, 119] on input "*******" at bounding box center [806, 118] width 49 height 19
type input "****"
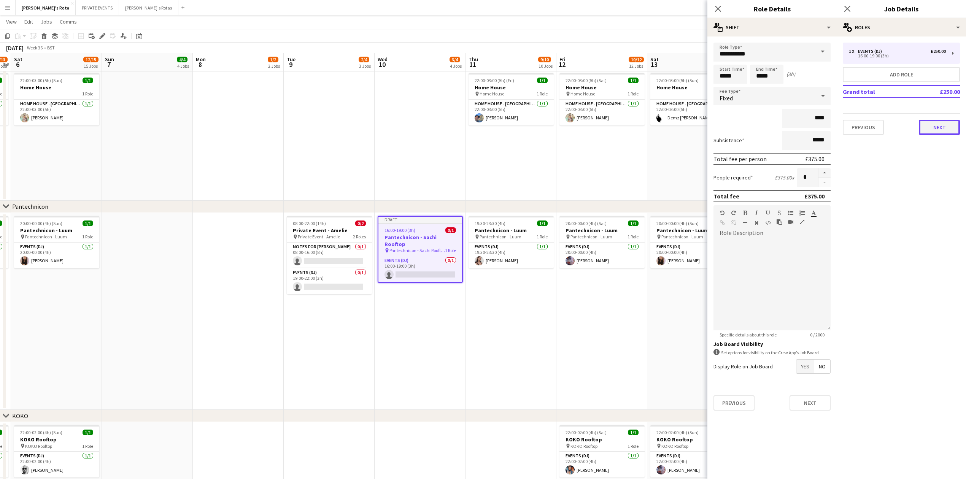
click at [932, 122] on button "Next" at bounding box center [939, 127] width 41 height 15
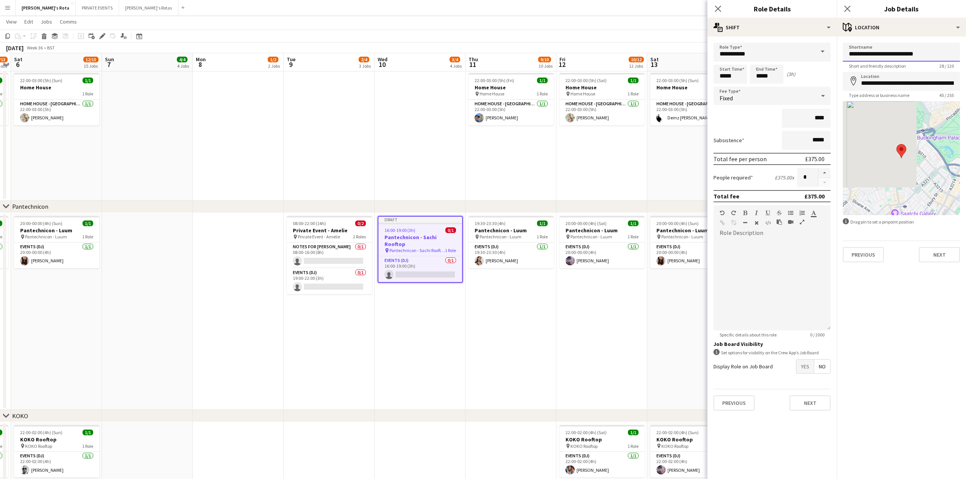
click at [875, 57] on input "**********" at bounding box center [901, 52] width 117 height 19
click at [895, 57] on input "**********" at bounding box center [901, 52] width 117 height 19
type input "*"
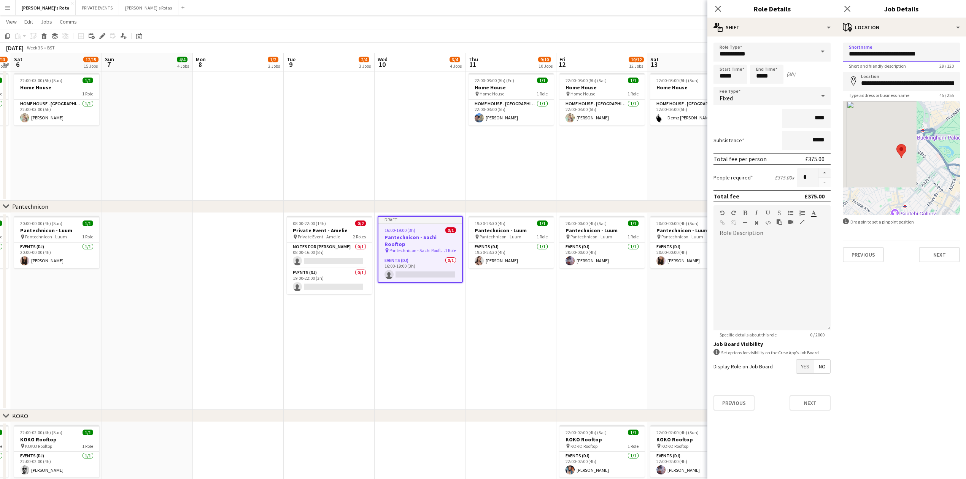
click at [880, 52] on input "**********" at bounding box center [901, 52] width 117 height 19
type input "**********"
click at [940, 254] on button "Next" at bounding box center [939, 254] width 41 height 15
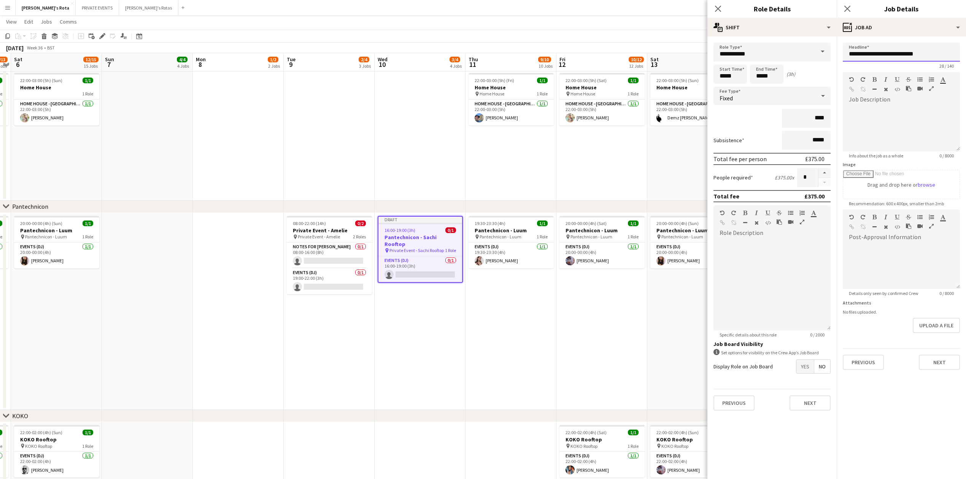
click at [884, 51] on input "**********" at bounding box center [901, 52] width 117 height 19
paste input "*"
type input "**********"
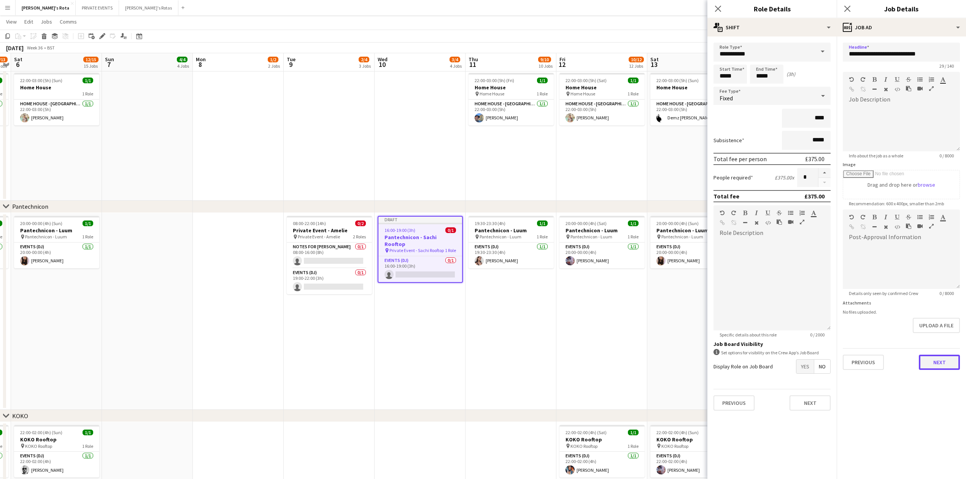
click at [930, 362] on button "Next" at bounding box center [939, 362] width 41 height 15
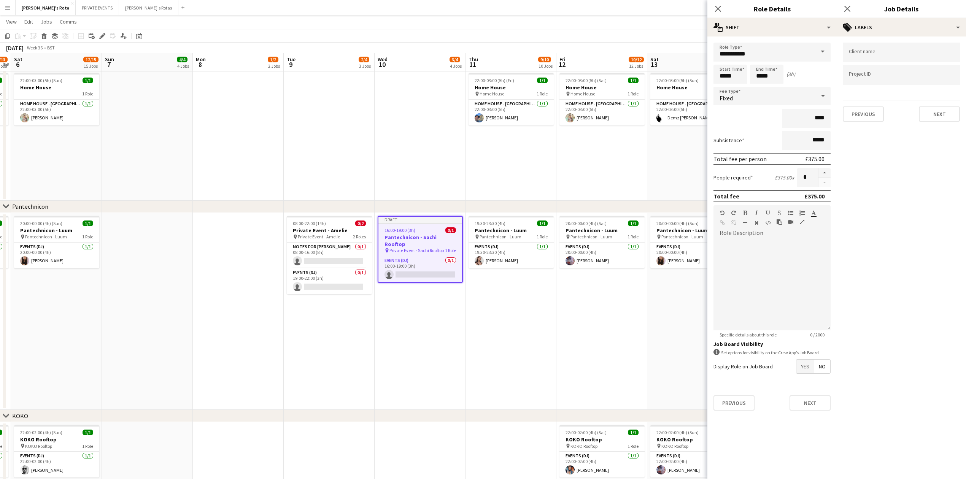
type input "*******"
click at [930, 115] on button "Next" at bounding box center [939, 114] width 41 height 15
click at [936, 76] on button "Next" at bounding box center [939, 78] width 41 height 15
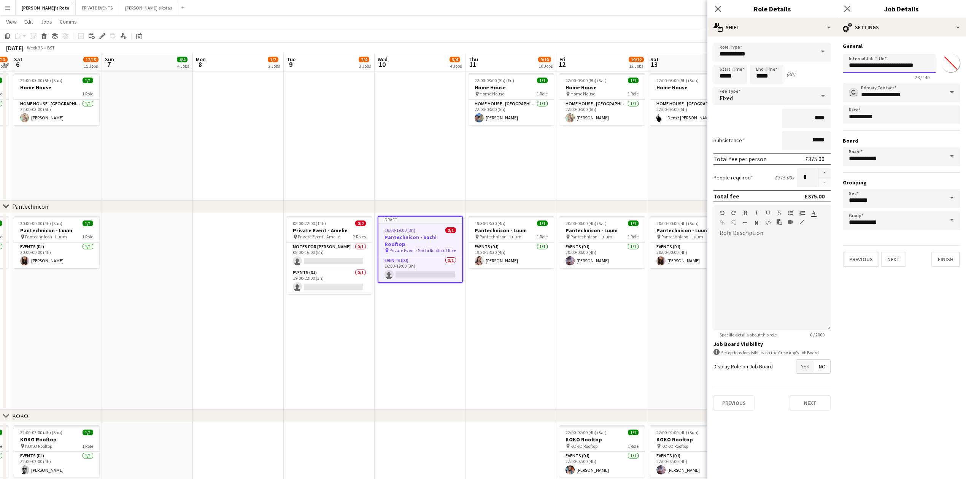
click at [876, 62] on input "**********" at bounding box center [889, 63] width 93 height 19
paste input "*"
type input "**********"
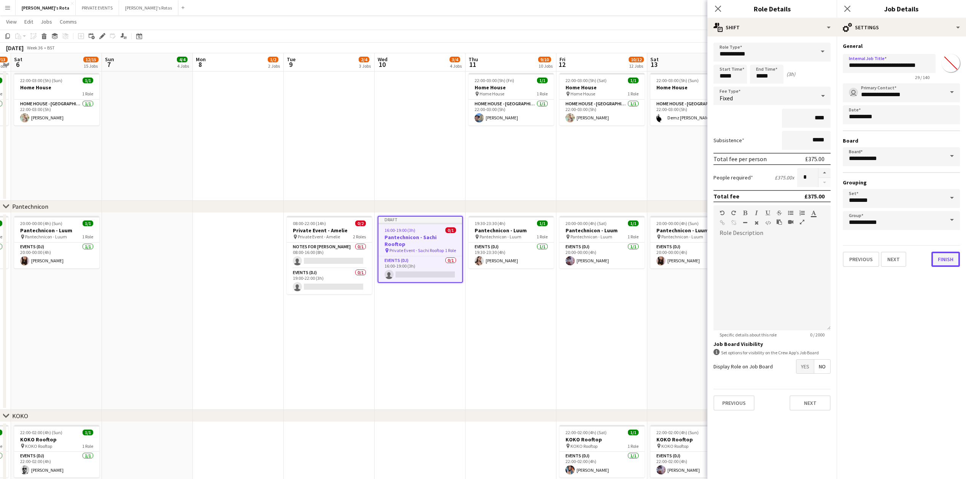
click at [938, 255] on button "Finish" at bounding box center [946, 259] width 29 height 15
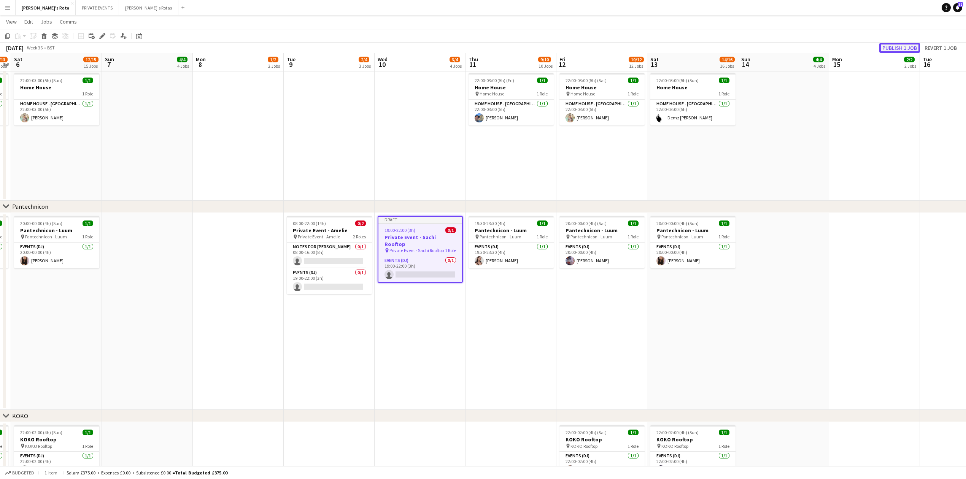
click at [884, 45] on button "Publish 1 job" at bounding box center [899, 48] width 41 height 10
click at [138, 37] on icon "Date picker" at bounding box center [139, 36] width 6 height 6
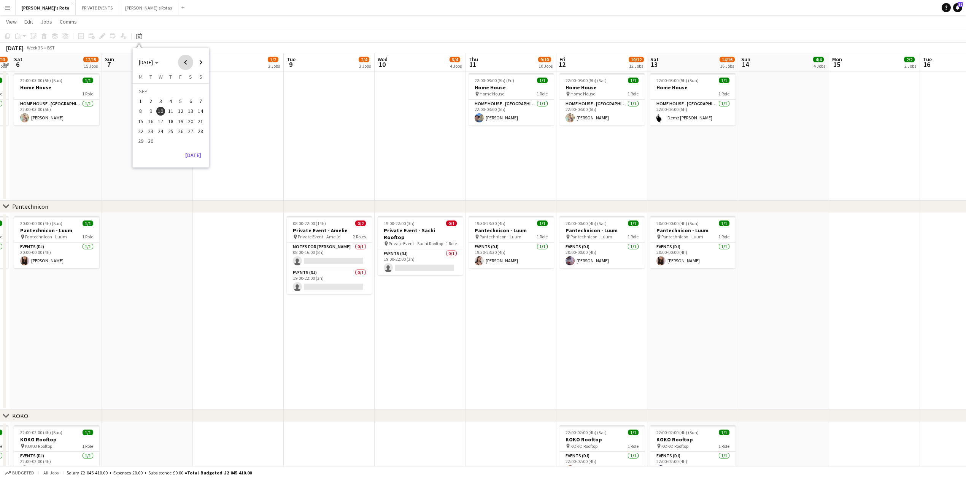
click at [188, 63] on span "Previous month" at bounding box center [185, 62] width 15 height 15
click at [193, 134] on span "30" at bounding box center [190, 133] width 9 height 9
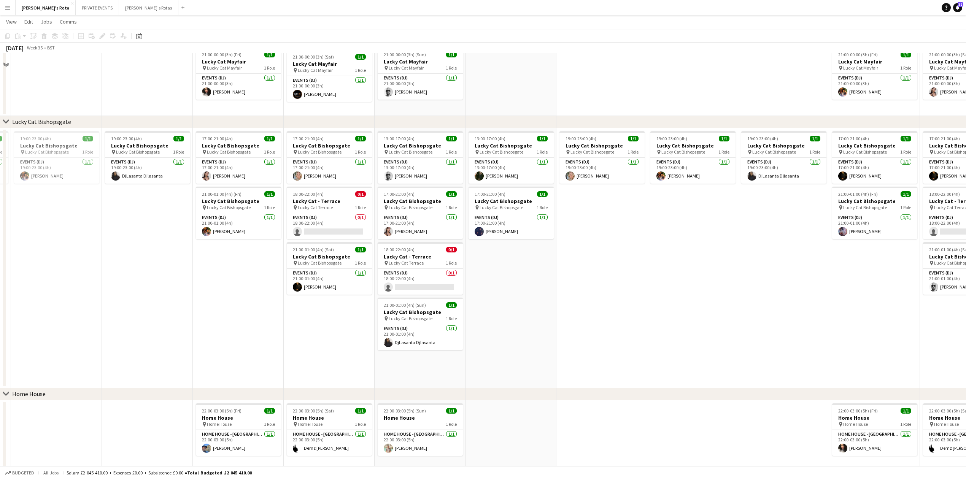
scroll to position [456, 0]
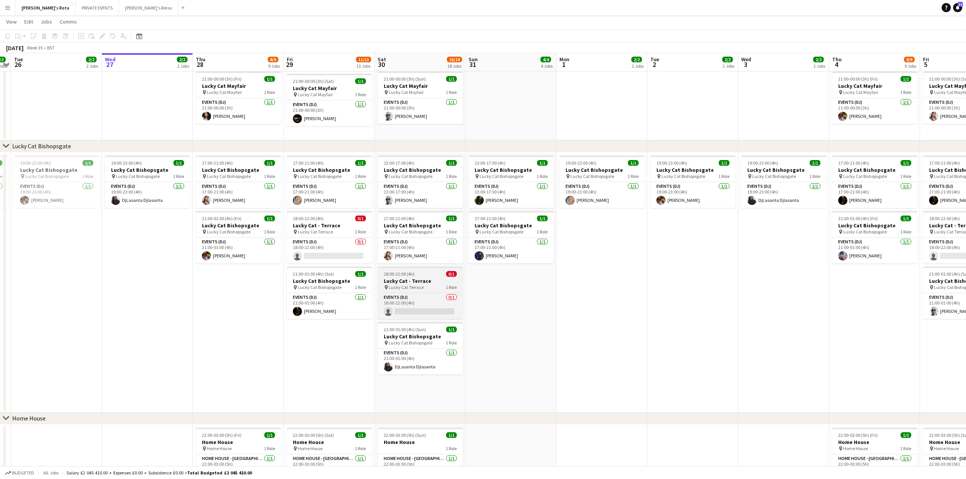
click at [417, 285] on h3 "Lucky Cat - Terrace" at bounding box center [420, 281] width 85 height 7
click at [104, 34] on icon at bounding box center [104, 34] width 2 height 2
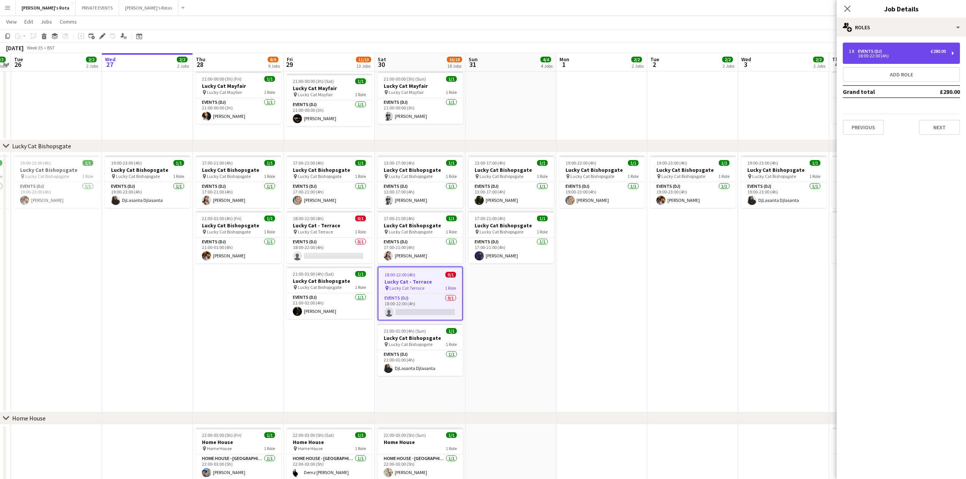
click at [887, 45] on div "1 x Events (DJ) £280.00 18:00-22:00 (4h)" at bounding box center [901, 53] width 117 height 21
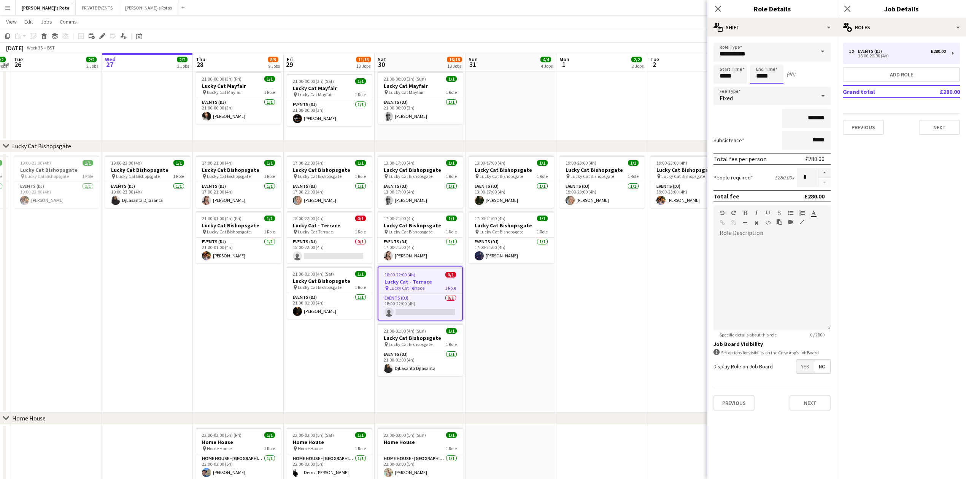
click at [771, 72] on input "*****" at bounding box center [766, 74] width 33 height 19
click at [757, 57] on div at bounding box center [759, 61] width 15 height 8
type input "*****"
click at [757, 57] on div at bounding box center [759, 61] width 15 height 8
click at [817, 110] on input "*******" at bounding box center [806, 118] width 49 height 19
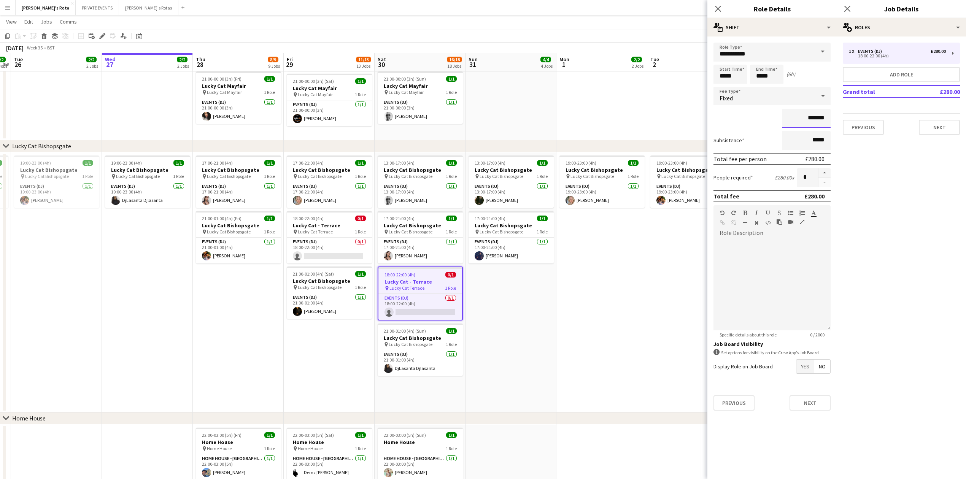
click at [819, 113] on input "*******" at bounding box center [806, 118] width 49 height 19
type input "**"
click at [937, 127] on button "Next" at bounding box center [939, 127] width 41 height 15
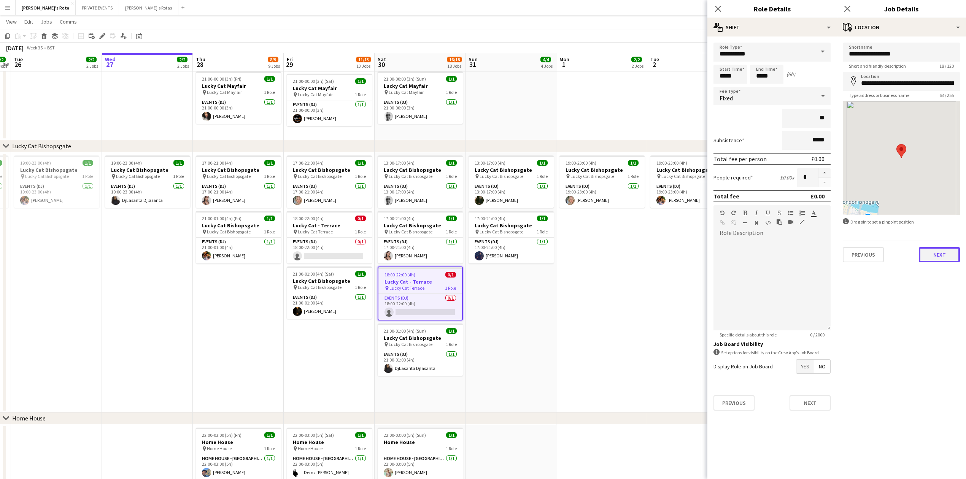
click at [936, 253] on button "Next" at bounding box center [939, 254] width 41 height 15
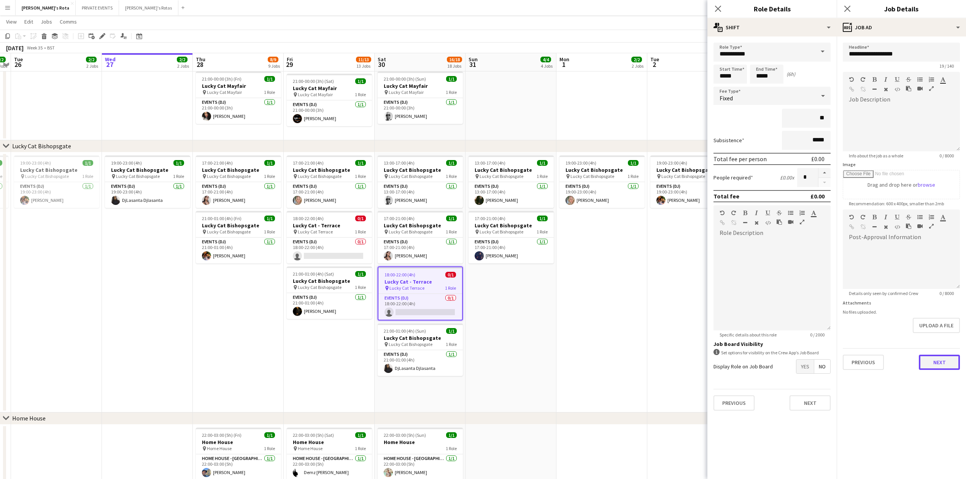
click at [950, 356] on button "Next" at bounding box center [939, 362] width 41 height 15
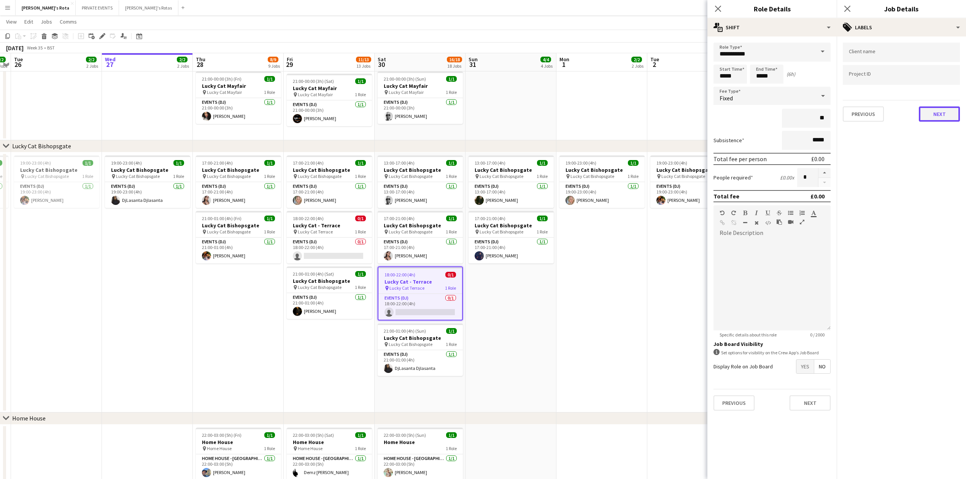
click at [930, 114] on button "Next" at bounding box center [939, 114] width 41 height 15
click at [943, 145] on button "Next" at bounding box center [939, 146] width 41 height 15
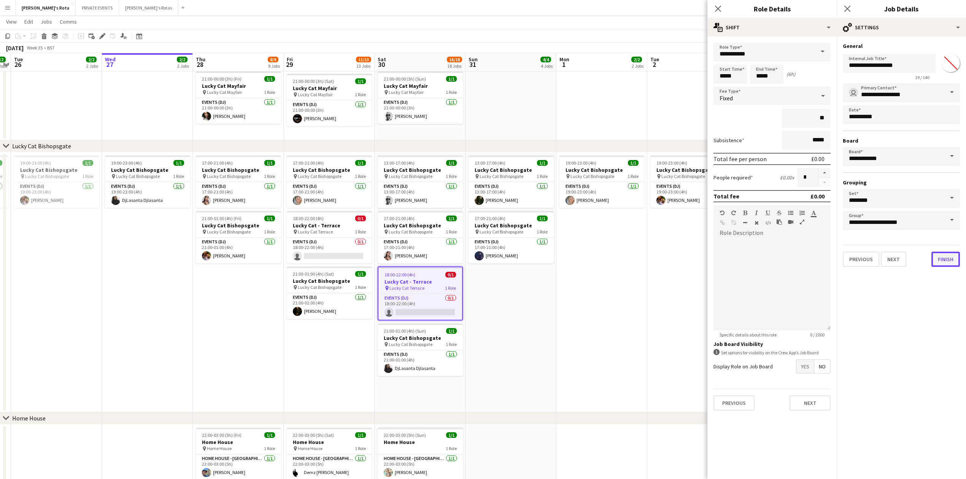
click at [948, 256] on button "Finish" at bounding box center [946, 259] width 29 height 15
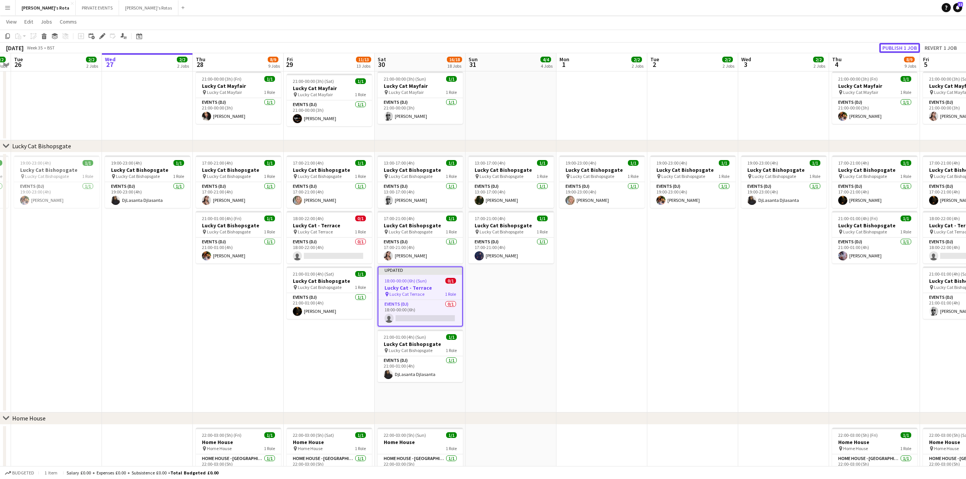
drag, startPoint x: 891, startPoint y: 45, endPoint x: 775, endPoint y: 100, distance: 128.4
click at [890, 46] on button "Publish 1 job" at bounding box center [899, 48] width 41 height 10
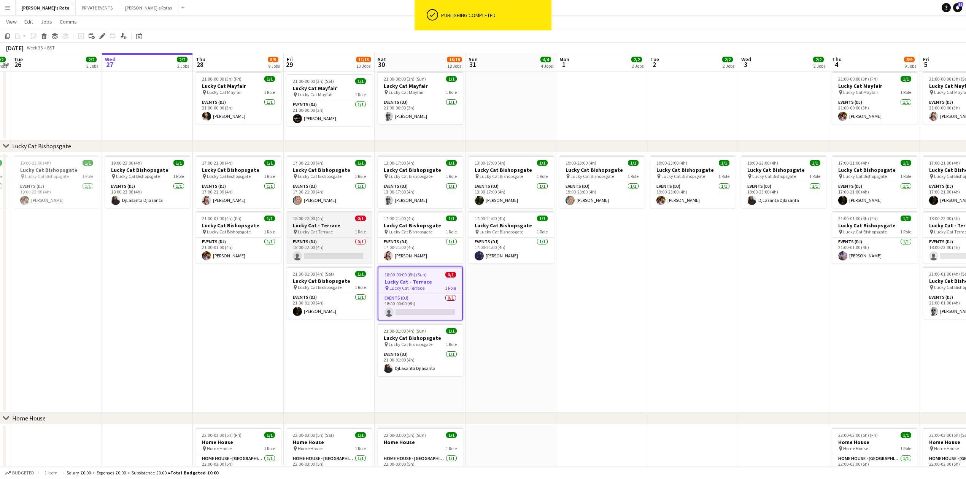
click at [302, 223] on h3 "Lucky Cat - Terrace" at bounding box center [329, 225] width 85 height 7
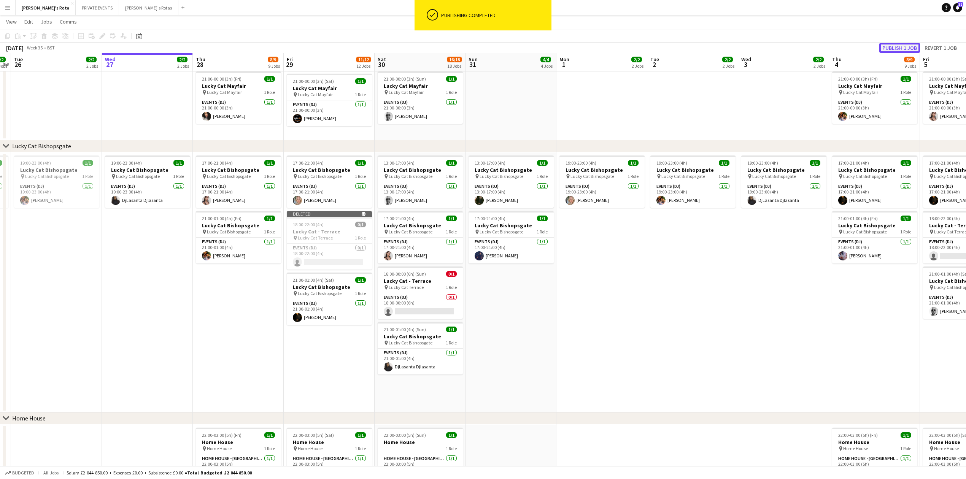
click at [887, 43] on button "Publish 1 job" at bounding box center [899, 48] width 41 height 10
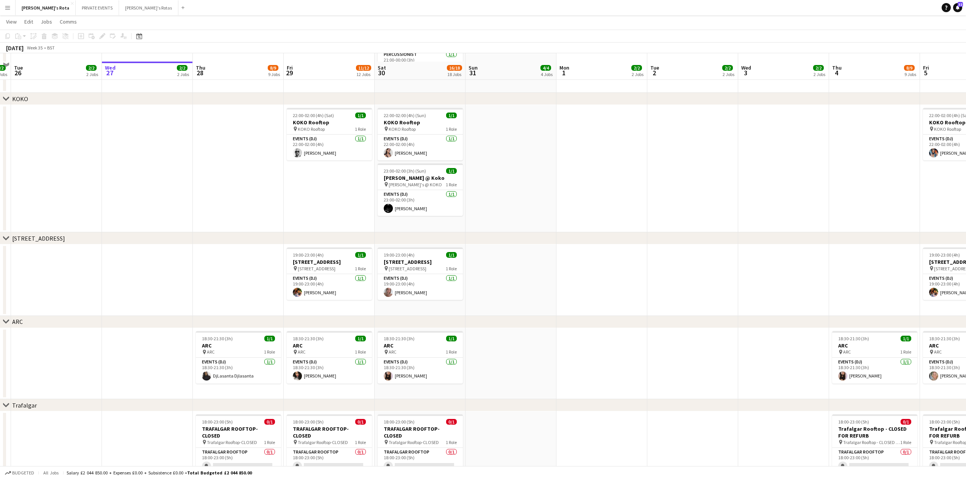
scroll to position [1014, 0]
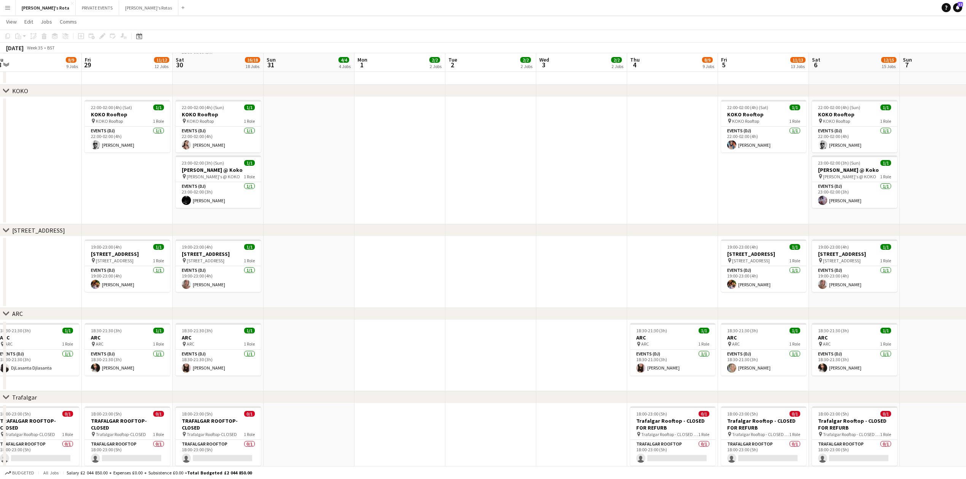
drag, startPoint x: 610, startPoint y: 294, endPoint x: 448, endPoint y: 296, distance: 162.0
click at [448, 296] on app-calendar-viewport "Mon 25 2/2 2 Jobs Tue 26 2/2 2 Jobs Wed 27 2/2 2 Jobs Thu 28 8/9 9 Jobs Fri 29 …" at bounding box center [483, 53] width 966 height 2074
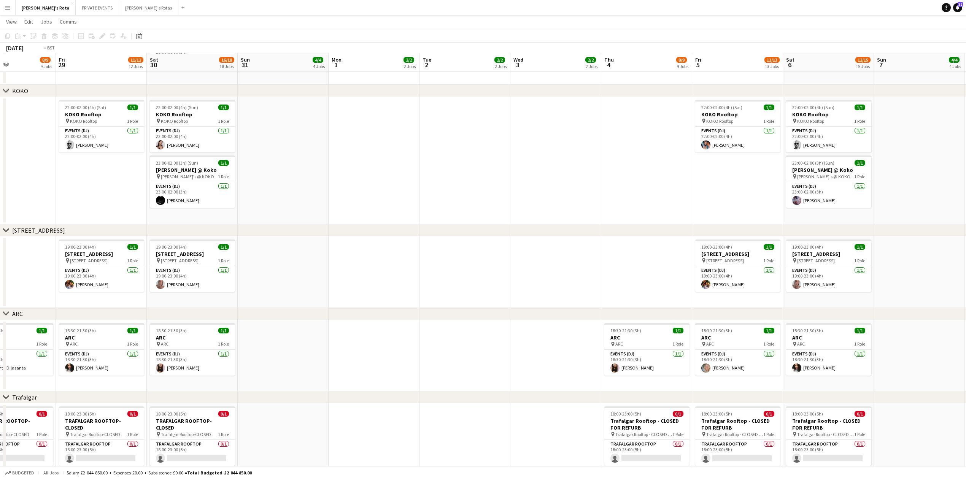
drag, startPoint x: 539, startPoint y: 277, endPoint x: 385, endPoint y: 287, distance: 154.7
click at [153, 286] on app-calendar-viewport "Mon 25 2/2 2 Jobs Tue 26 2/2 2 Jobs Wed 27 2/2 2 Jobs Thu 28 8/9 9 Jobs Fri 29 …" at bounding box center [483, 53] width 966 height 2074
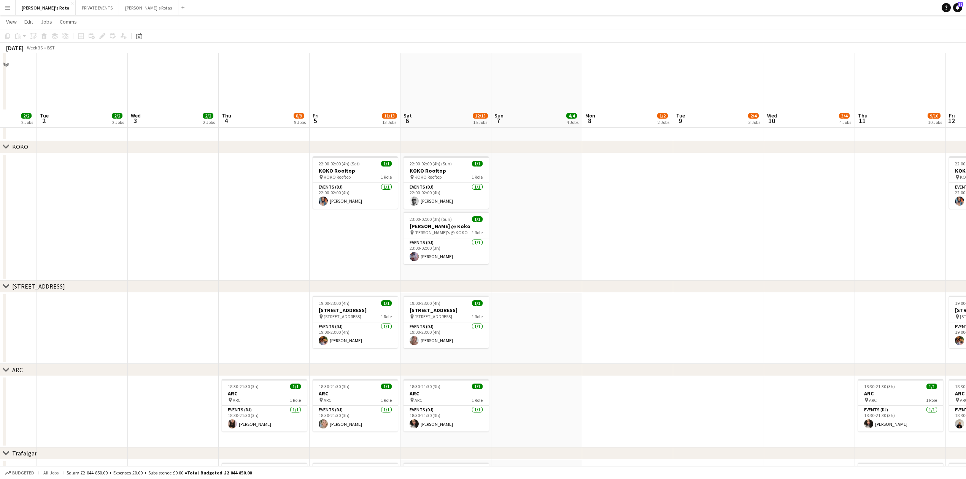
scroll to position [1077, 0]
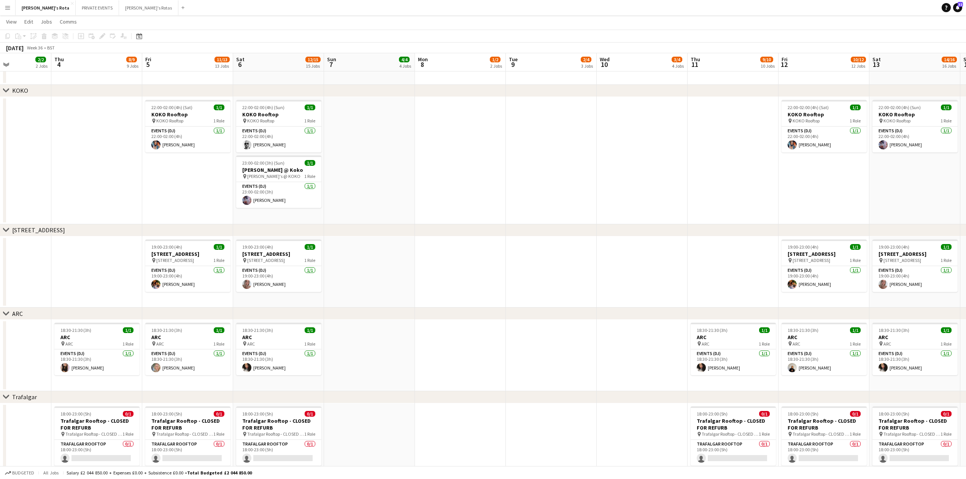
drag, startPoint x: 674, startPoint y: 292, endPoint x: 339, endPoint y: 313, distance: 336.2
click at [315, 317] on div "chevron-right [PERSON_NAME]'s chevron-right Sexy Fish chevron-right Lucky Cat M…" at bounding box center [483, 21] width 966 height 2138
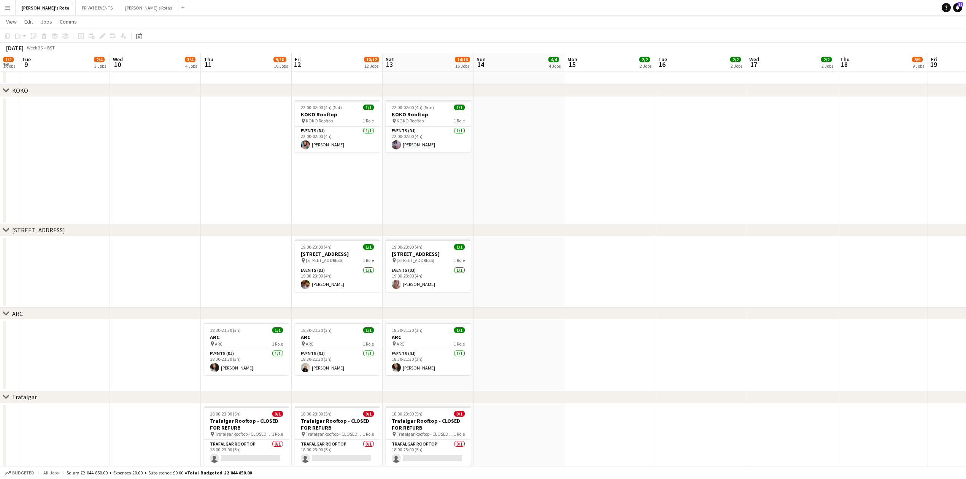
drag, startPoint x: 629, startPoint y: 270, endPoint x: 350, endPoint y: 286, distance: 278.9
click at [350, 286] on app-calendar-viewport "Fri 5 11/13 13 Jobs Sat 6 12/15 15 Jobs Sun 7 4/4 4 Jobs Mon 8 1/2 2 Jobs Tue 9…" at bounding box center [483, 21] width 966 height 2138
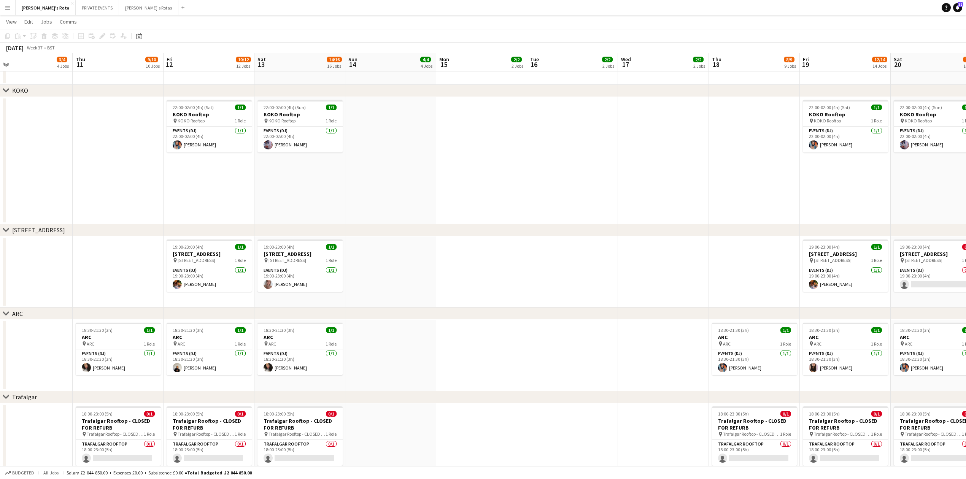
drag, startPoint x: 795, startPoint y: 253, endPoint x: 385, endPoint y: 263, distance: 409.8
click at [367, 263] on app-calendar-viewport "Sun 7 4/4 4 Jobs Mon 8 1/2 2 Jobs Tue 9 2/4 3 Jobs Wed 10 3/4 4 Jobs Thu 11 9/1…" at bounding box center [483, 21] width 966 height 2138
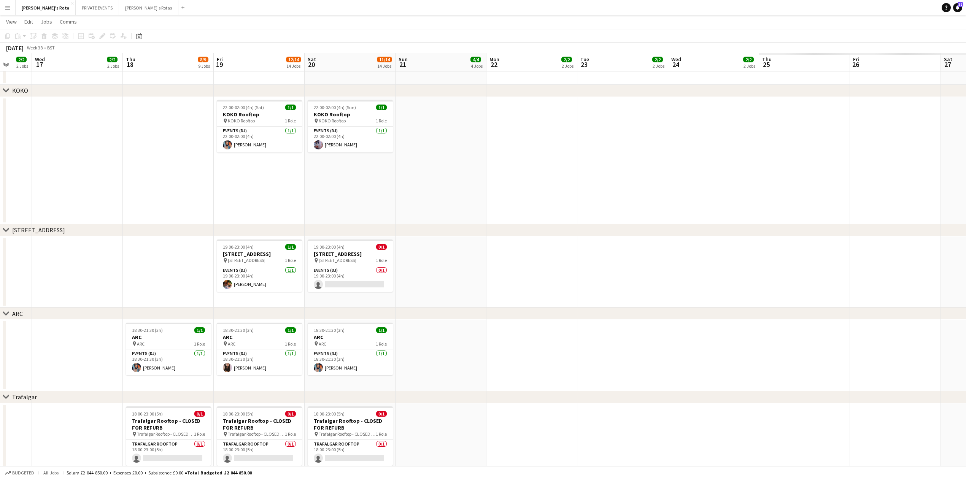
drag, startPoint x: 535, startPoint y: 261, endPoint x: 156, endPoint y: 267, distance: 379.3
click at [113, 265] on app-calendar-viewport "Sat 13 14/16 16 Jobs Sun 14 4/4 4 Jobs Mon 15 2/2 2 Jobs Tue 16 2/2 2 Jobs Wed …" at bounding box center [483, 21] width 966 height 2138
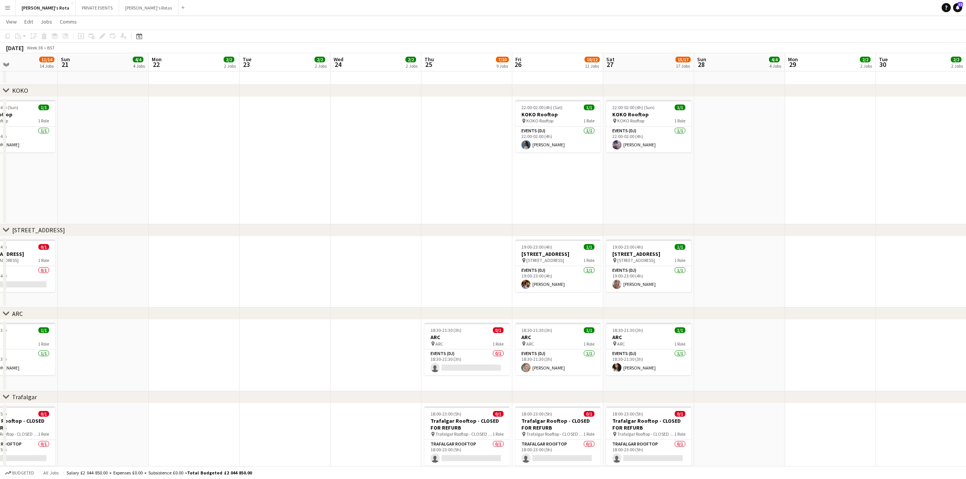
drag, startPoint x: 559, startPoint y: 270, endPoint x: 312, endPoint y: 281, distance: 247.1
click at [312, 281] on app-calendar-viewport "Wed 17 2/2 2 Jobs Thu 18 8/9 9 Jobs Fri 19 12/14 14 Jobs Sat 20 11/14 14 Jobs S…" at bounding box center [483, 21] width 966 height 2138
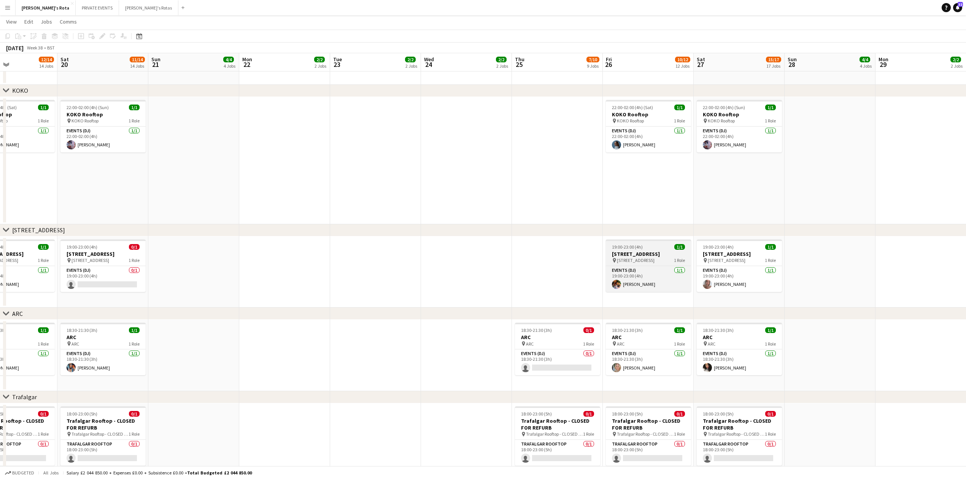
click at [634, 251] on h3 "[STREET_ADDRESS]" at bounding box center [648, 254] width 85 height 7
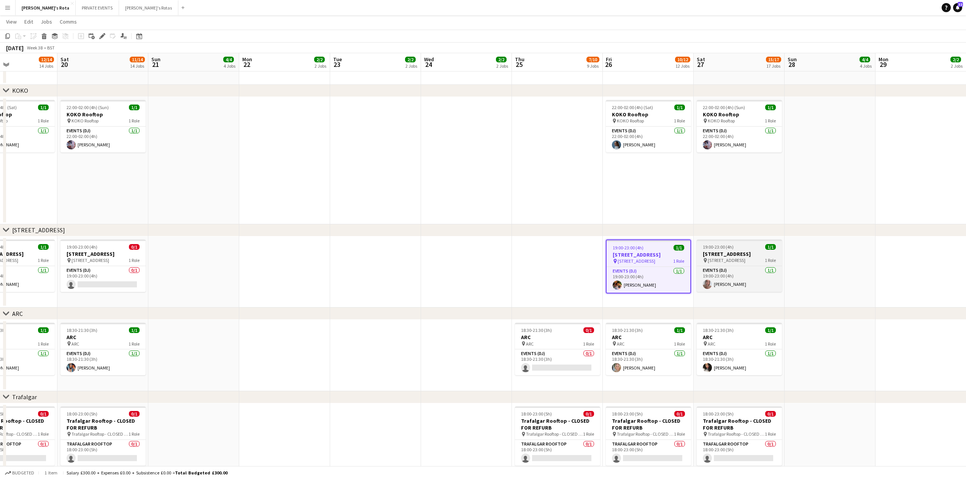
click at [714, 251] on h3 "[STREET_ADDRESS]" at bounding box center [739, 254] width 85 height 7
drag, startPoint x: 467, startPoint y: 258, endPoint x: 459, endPoint y: 265, distance: 10.2
click at [460, 262] on app-calendar-viewport "Wed 17 2/2 2 Jobs Thu 18 8/9 9 Jobs Fri 19 12/14 14 Jobs Sat 20 11/14 14 Jobs S…" at bounding box center [483, 21] width 966 height 2138
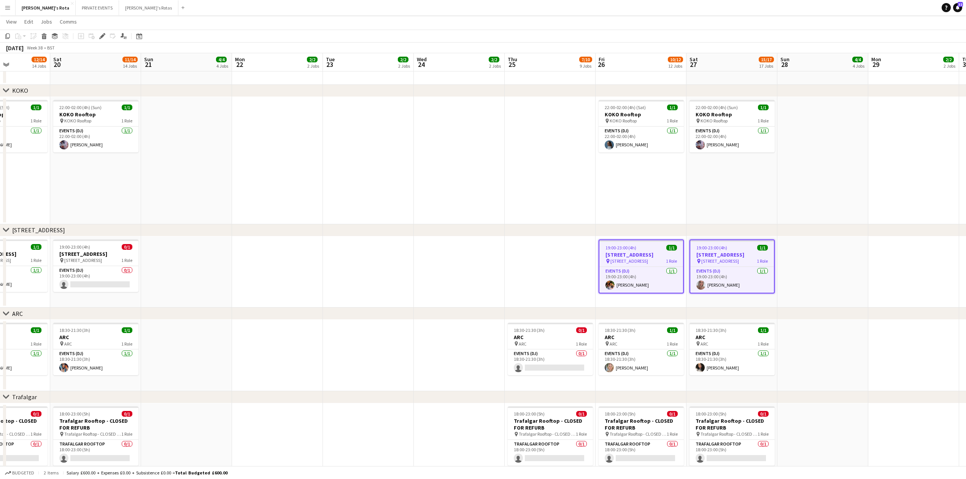
click at [459, 265] on app-date-cell at bounding box center [459, 273] width 91 height 72
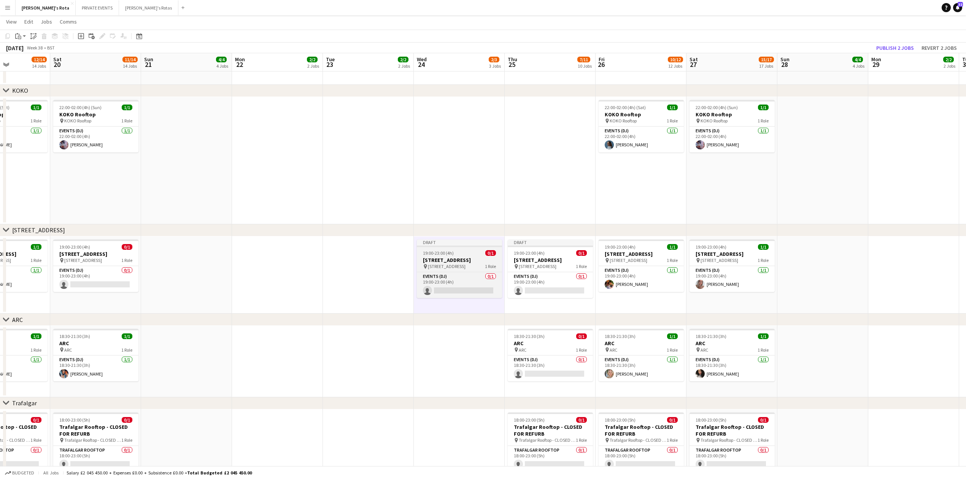
click at [456, 261] on h3 "[STREET_ADDRESS]" at bounding box center [459, 260] width 85 height 7
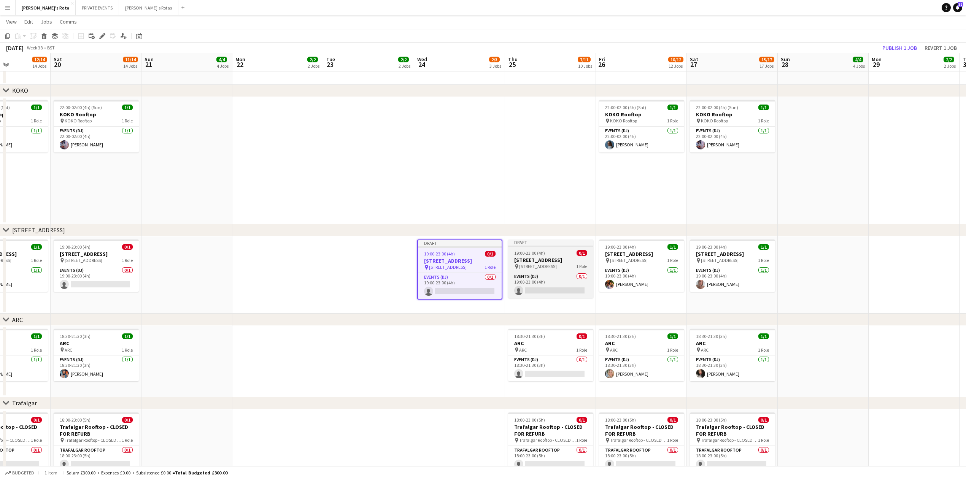
click at [542, 259] on h3 "[STREET_ADDRESS]" at bounding box center [550, 260] width 85 height 7
click at [98, 34] on div "Edit" at bounding box center [102, 36] width 9 height 9
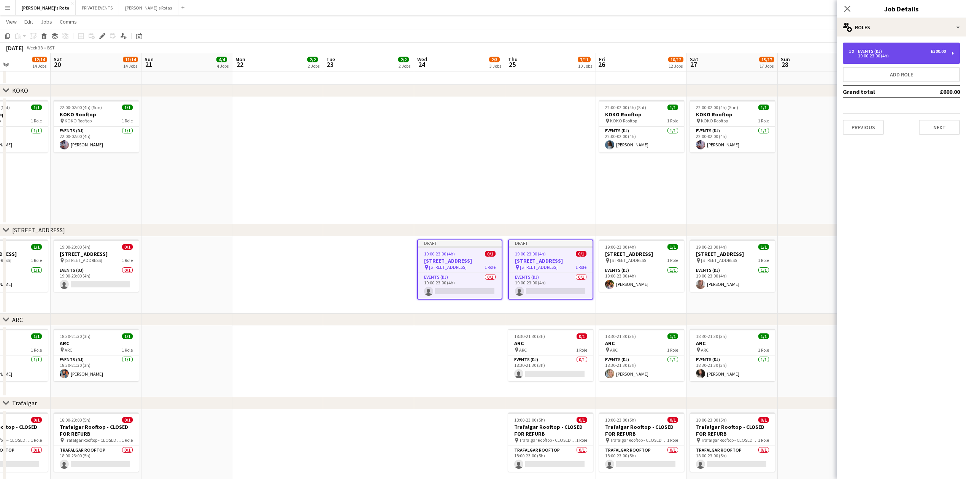
drag, startPoint x: 892, startPoint y: 52, endPoint x: 889, endPoint y: 51, distance: 4.0
click at [892, 52] on div "1 x Events (DJ) £300.00" at bounding box center [897, 51] width 97 height 5
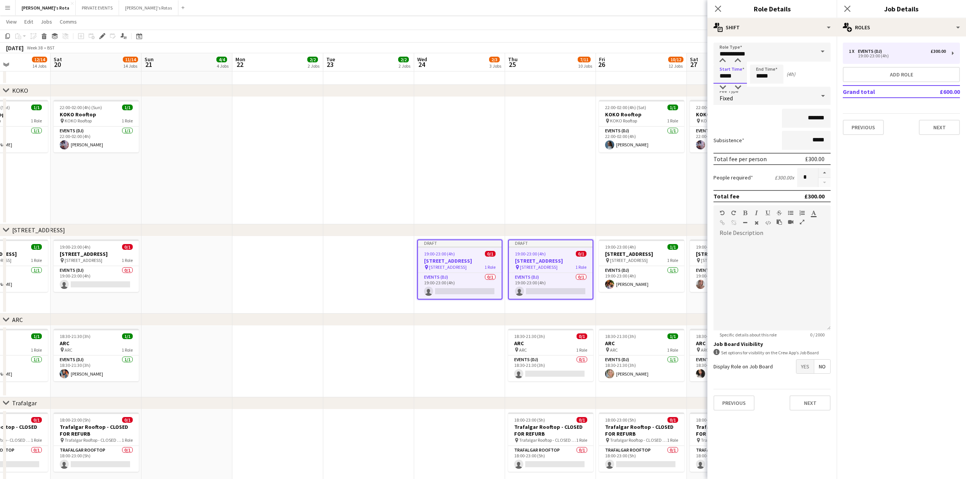
click at [735, 75] on input "*****" at bounding box center [730, 74] width 33 height 19
type input "*****"
click at [727, 87] on div at bounding box center [722, 88] width 15 height 8
click at [938, 130] on button "Next" at bounding box center [939, 127] width 41 height 15
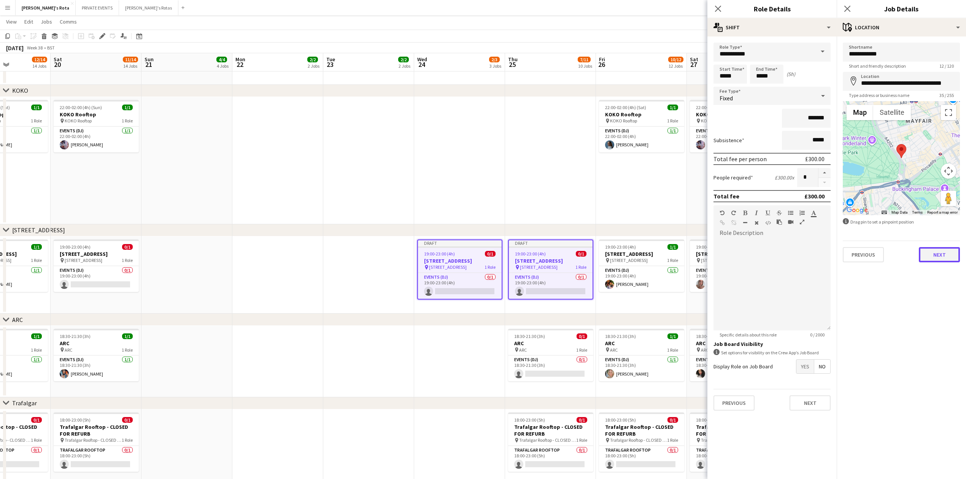
click at [936, 256] on button "Next" at bounding box center [939, 254] width 41 height 15
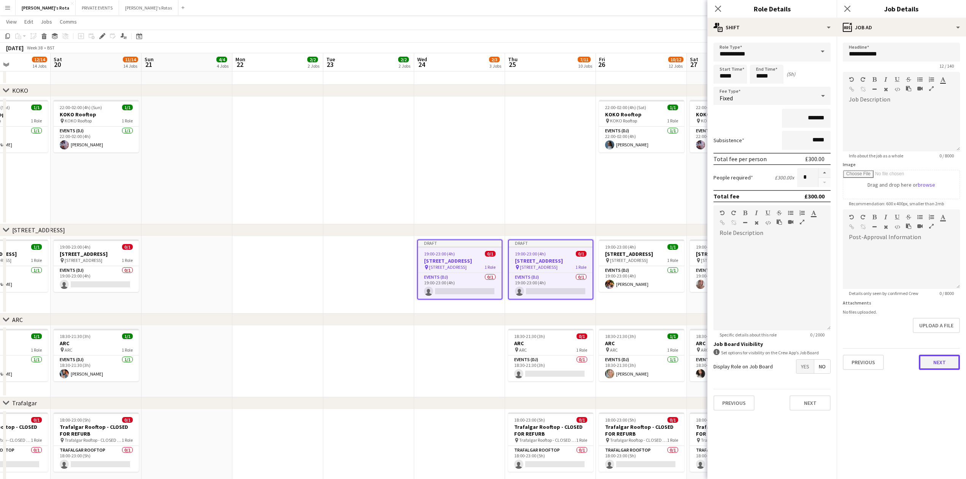
click at [939, 367] on button "Next" at bounding box center [939, 362] width 41 height 15
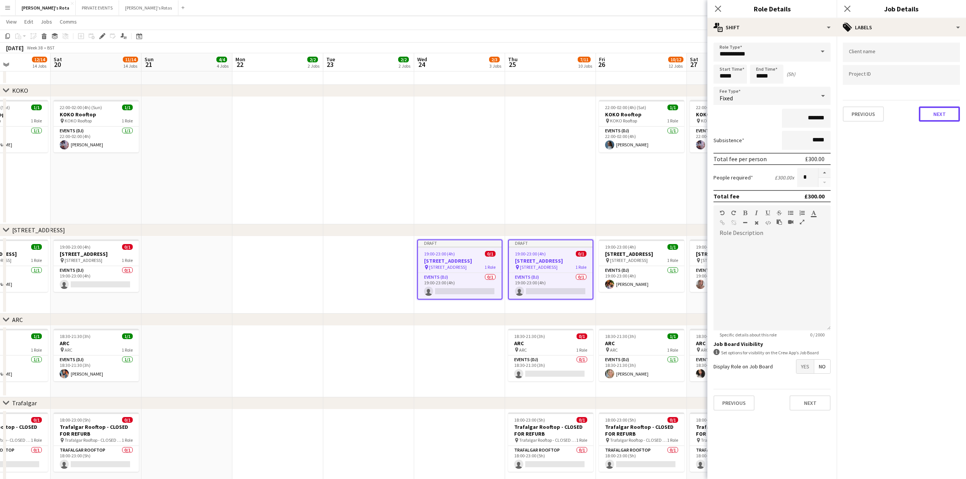
click at [940, 111] on button "Next" at bounding box center [939, 114] width 41 height 15
click at [943, 76] on div "Previous Next" at bounding box center [901, 76] width 117 height 22
click at [943, 77] on button "Next" at bounding box center [939, 78] width 41 height 15
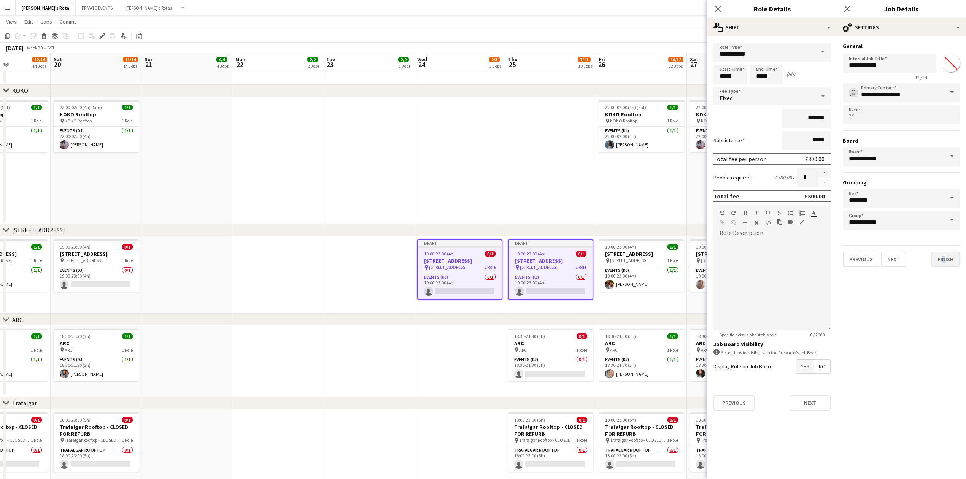
click at [940, 261] on div "Previous Next Finish" at bounding box center [901, 256] width 117 height 22
click at [942, 263] on button "Finish" at bounding box center [946, 259] width 29 height 15
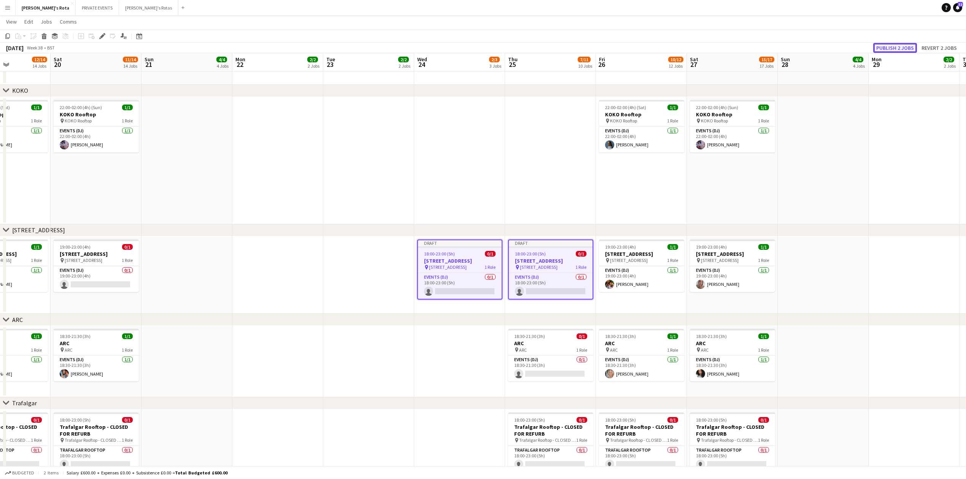
click at [901, 46] on button "Publish 2 jobs" at bounding box center [895, 48] width 44 height 10
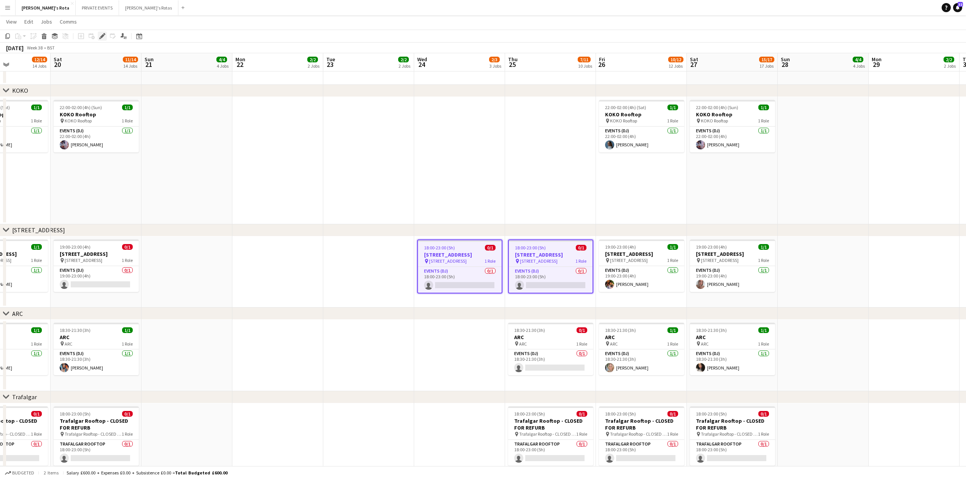
click at [99, 33] on icon "Edit" at bounding box center [102, 36] width 6 height 6
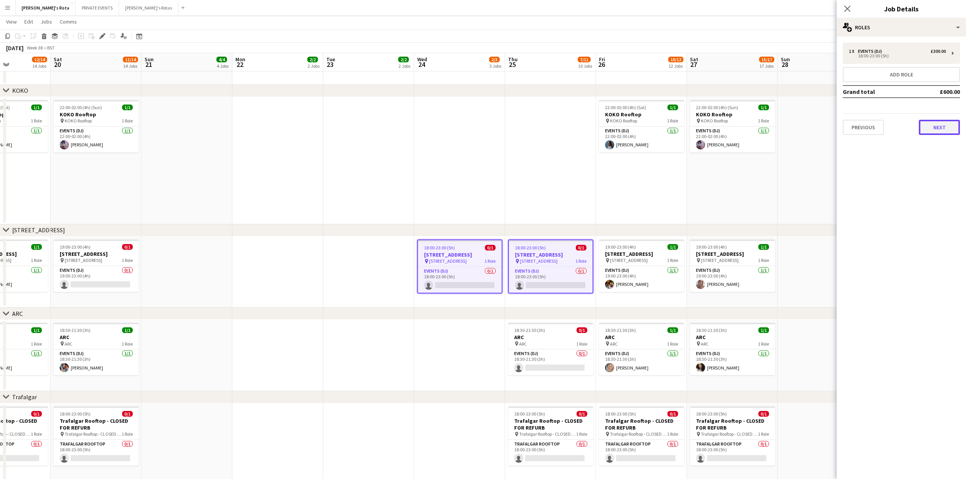
click at [929, 128] on button "Next" at bounding box center [939, 127] width 41 height 15
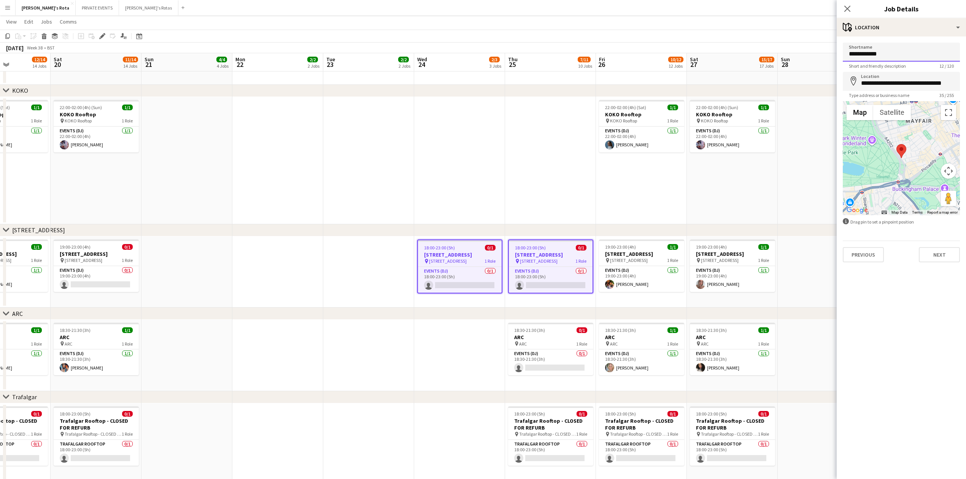
click at [904, 56] on input "**********" at bounding box center [901, 52] width 117 height 19
type input "**********"
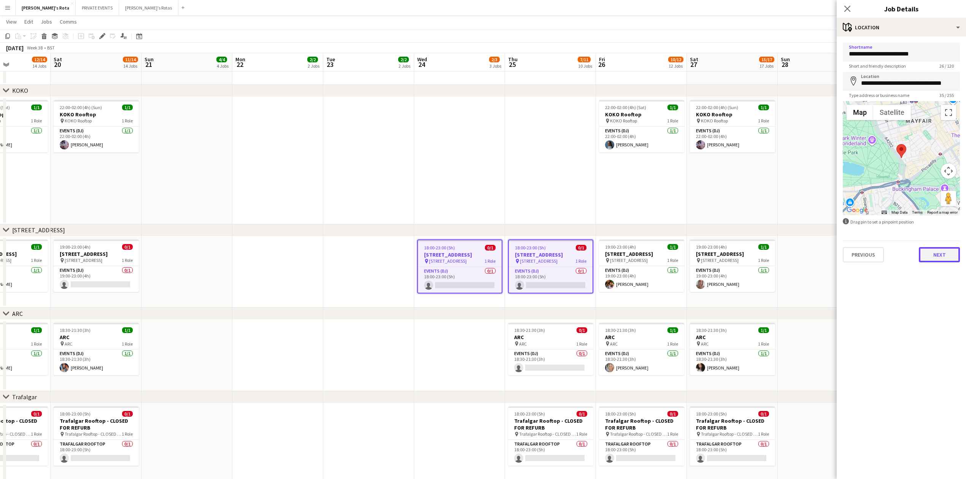
click at [941, 249] on button "Next" at bounding box center [939, 254] width 41 height 15
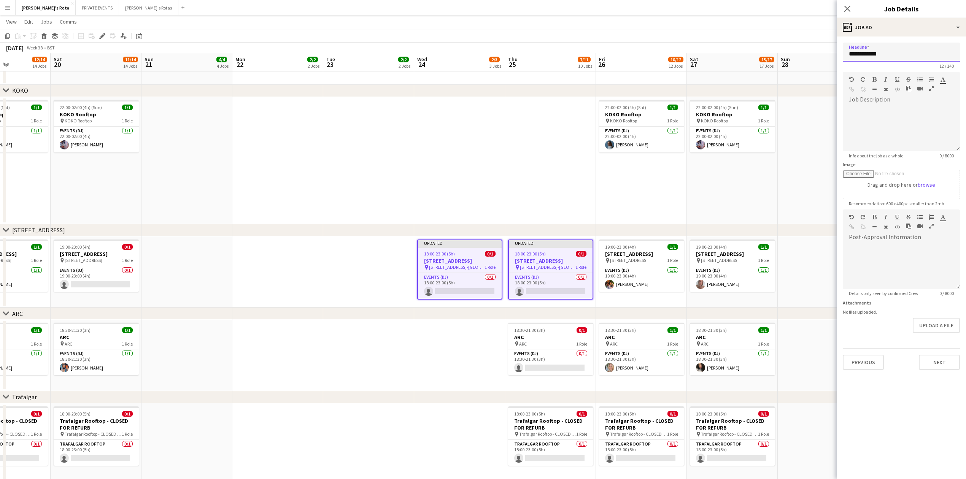
click at [853, 51] on input "**********" at bounding box center [901, 52] width 117 height 19
paste input "**********"
type input "**********"
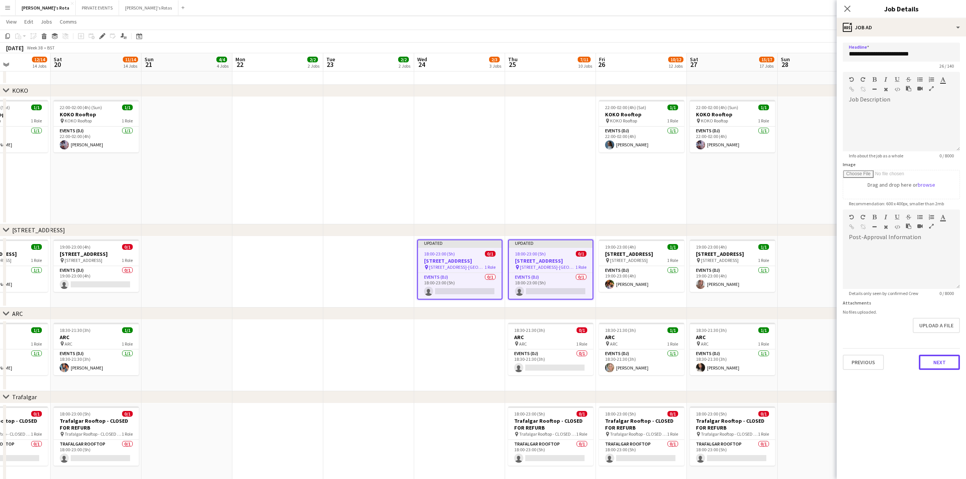
click at [941, 359] on button "Next" at bounding box center [939, 362] width 41 height 15
type input "*******"
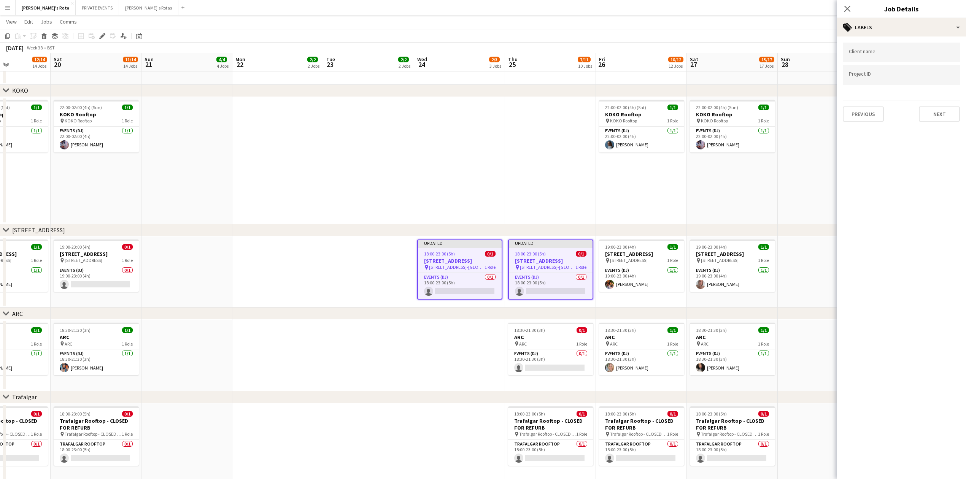
click at [943, 125] on div "Client name Project ID Previous Next" at bounding box center [901, 82] width 129 height 91
click at [944, 114] on button "Next" at bounding box center [939, 114] width 41 height 15
click at [946, 79] on button "Next" at bounding box center [939, 78] width 41 height 15
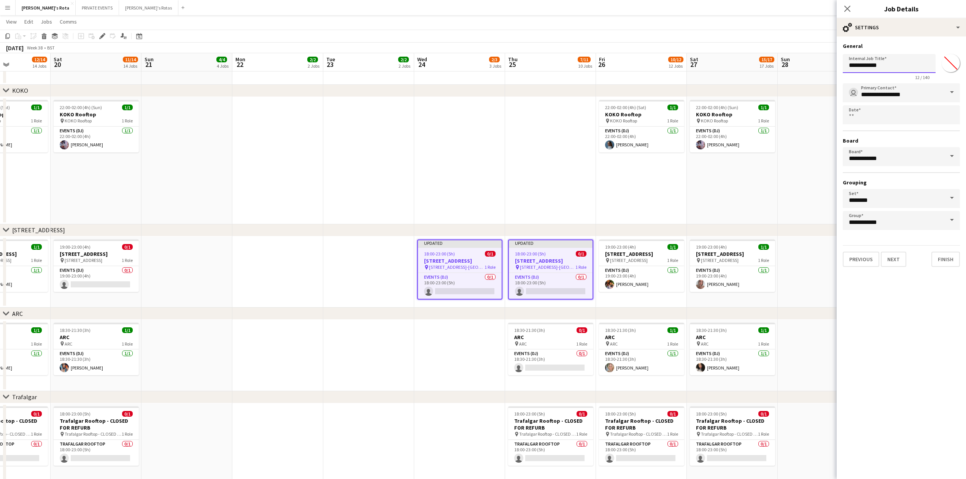
click at [872, 65] on input "**********" at bounding box center [889, 63] width 93 height 19
paste input "**********"
type input "**********"
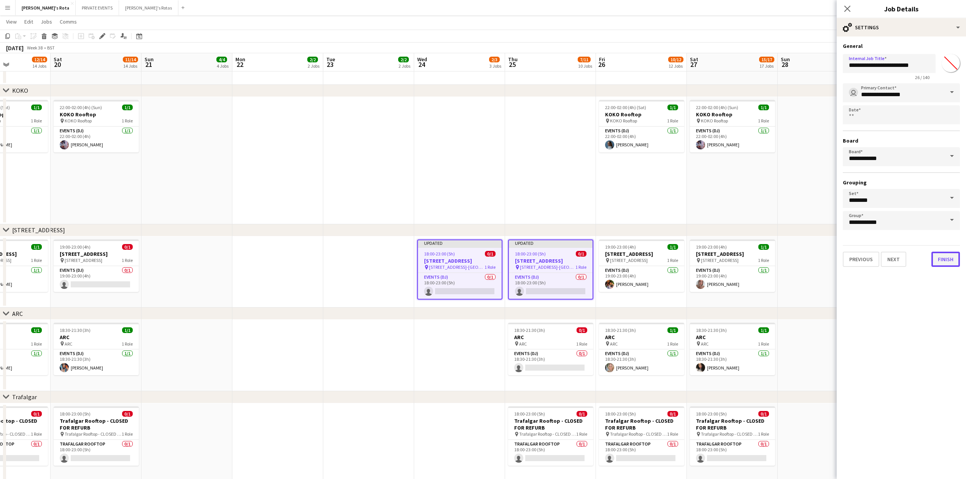
click at [950, 254] on button "Finish" at bounding box center [946, 259] width 29 height 15
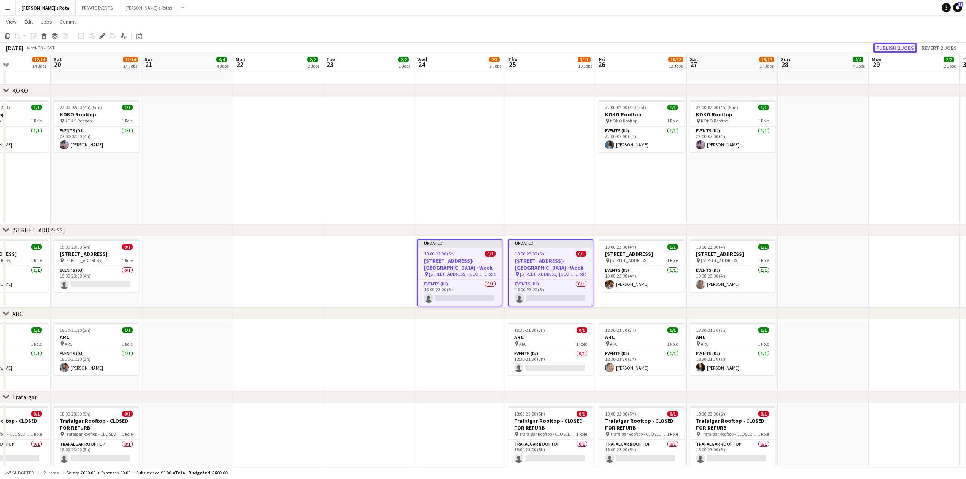
click at [895, 48] on button "Publish 2 jobs" at bounding box center [895, 48] width 44 height 10
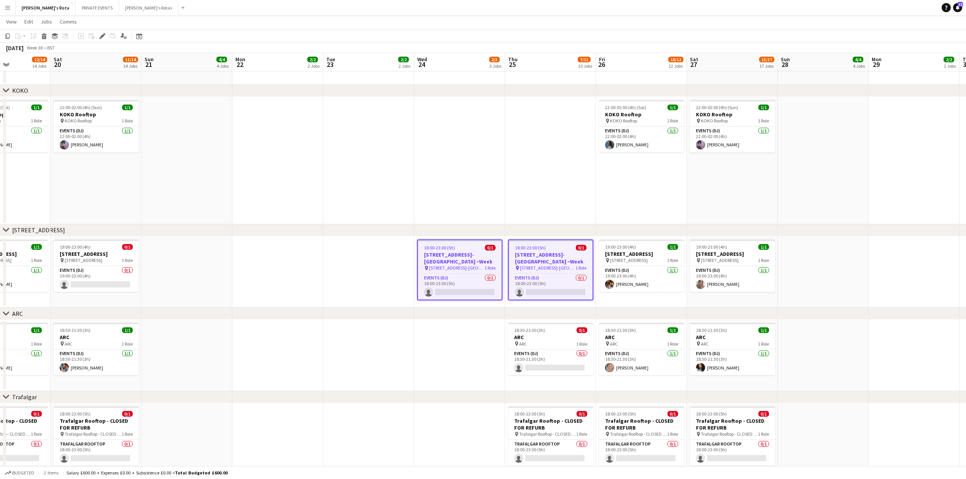
click at [336, 122] on app-date-cell at bounding box center [368, 160] width 91 height 127
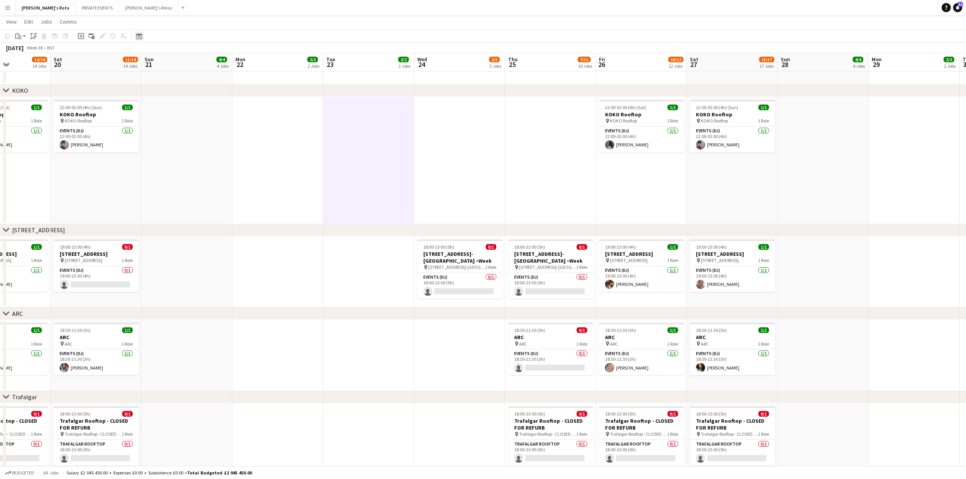
click at [139, 38] on icon "Date picker" at bounding box center [139, 36] width 6 height 6
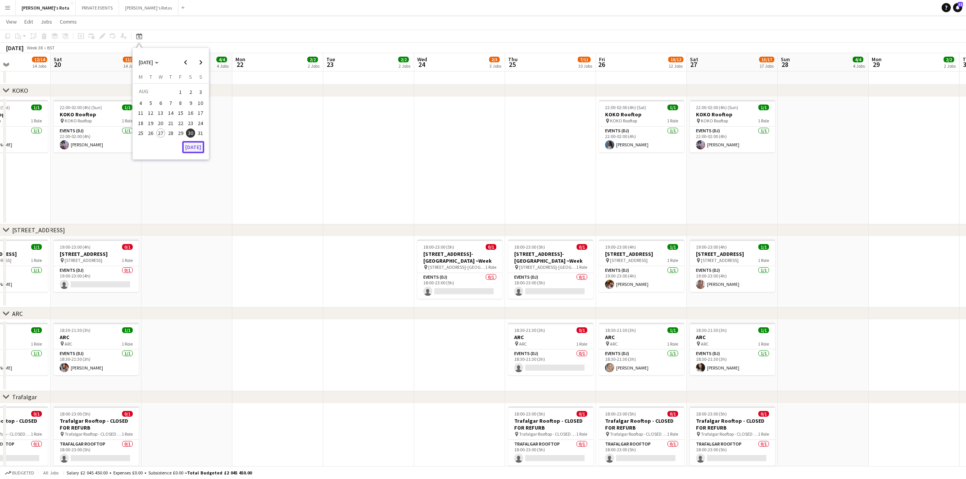
click at [194, 148] on button "[DATE]" at bounding box center [193, 147] width 22 height 12
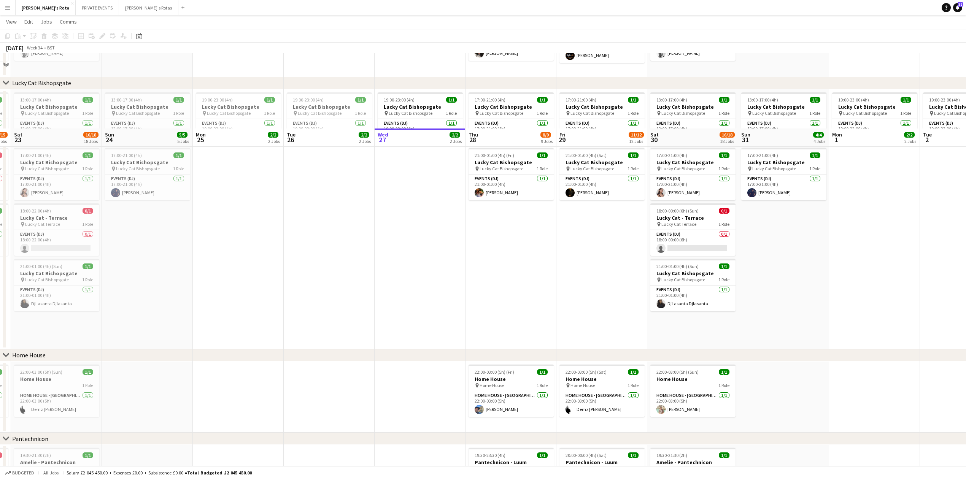
scroll to position [519, 0]
